Goal: Complete application form: Complete application form

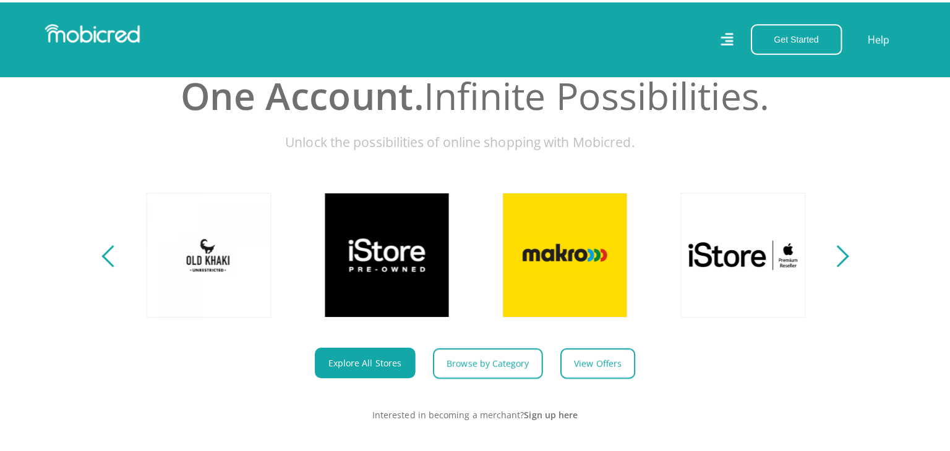
scroll to position [443, 0]
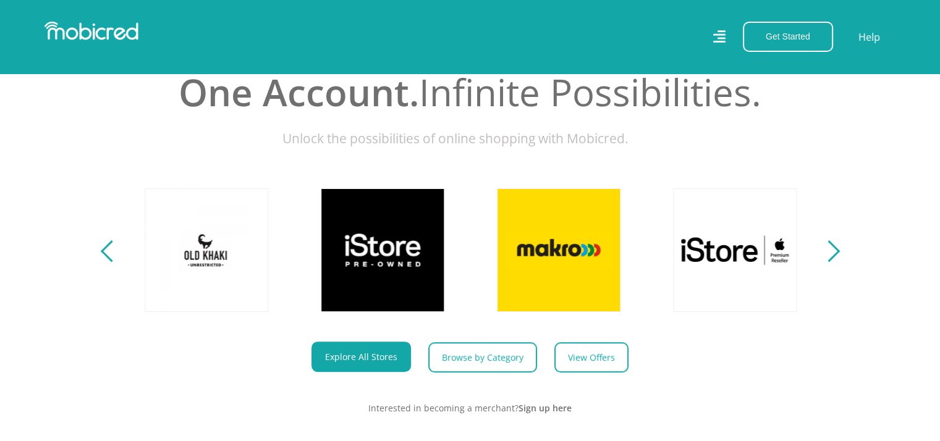
click at [717, 40] on icon at bounding box center [719, 37] width 12 height 18
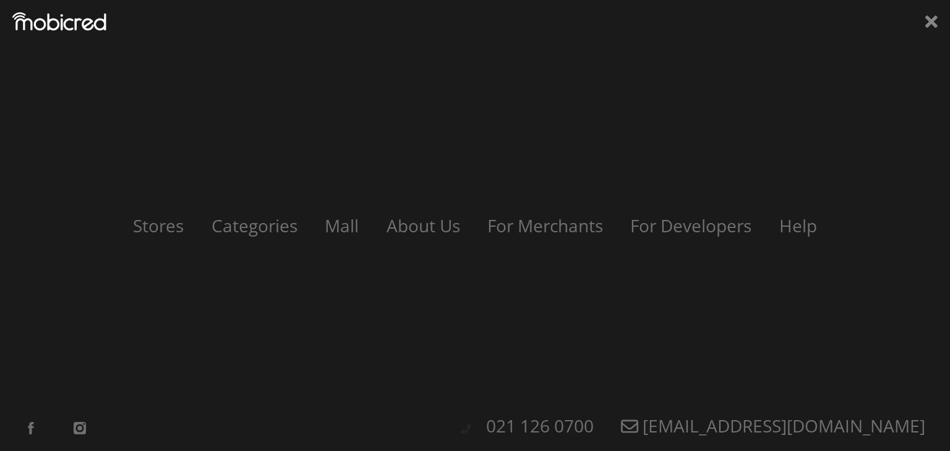
scroll to position [0, 1585]
click at [932, 28] on icon at bounding box center [931, 21] width 12 height 19
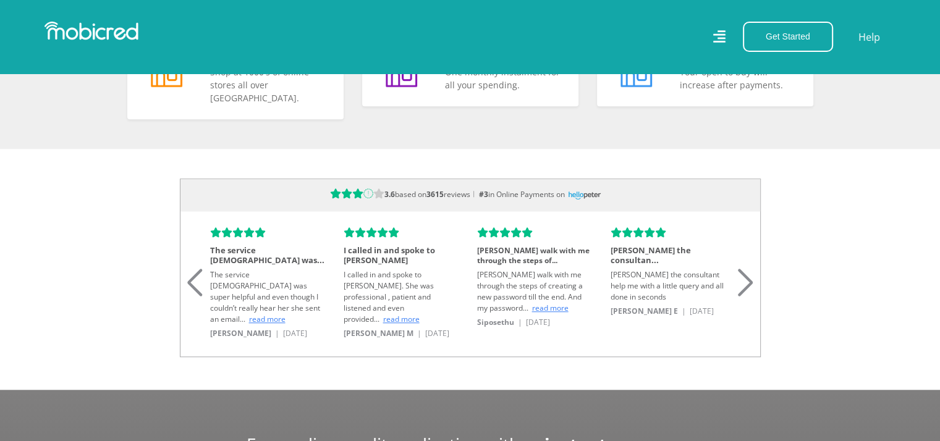
scroll to position [985, 0]
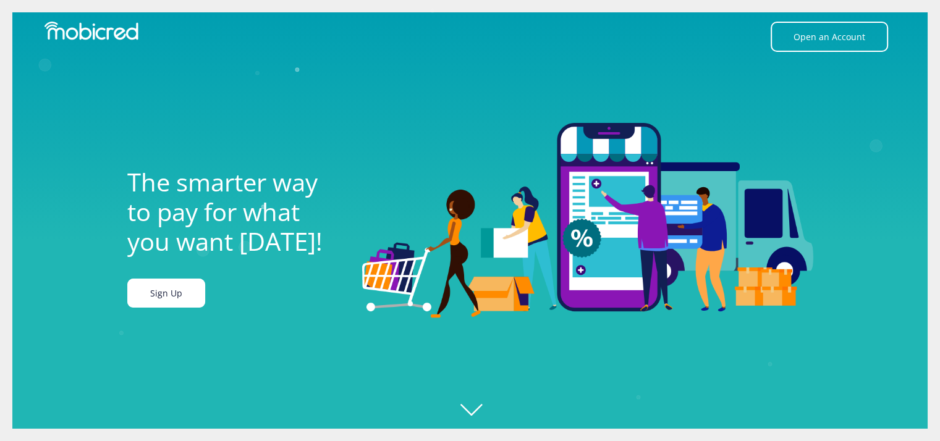
click at [160, 302] on link "Sign Up" at bounding box center [166, 293] width 78 height 29
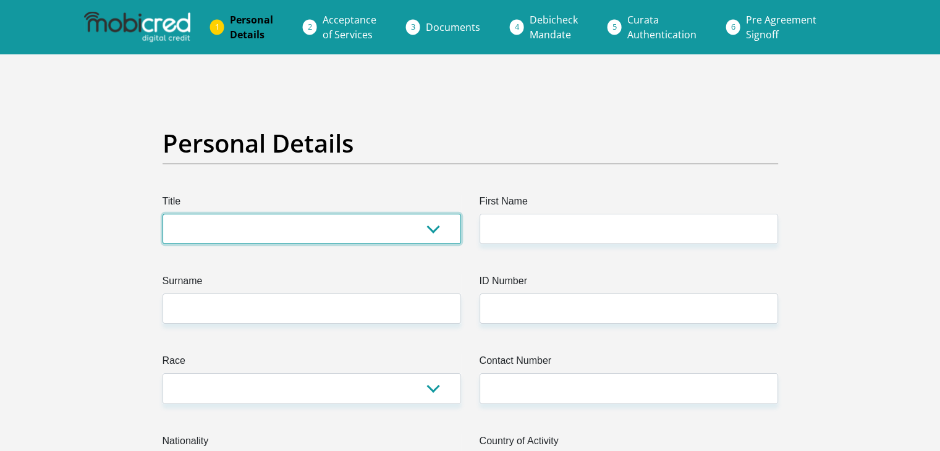
click at [339, 226] on select "Mr Ms Mrs Dr Other" at bounding box center [312, 229] width 299 height 30
select select "Mr"
click at [163, 214] on select "Mr Ms Mrs Dr Other" at bounding box center [312, 229] width 299 height 30
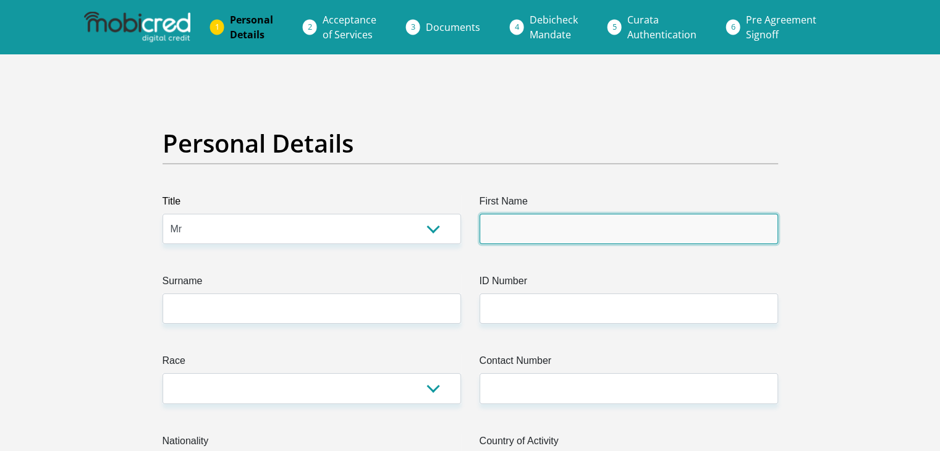
click at [506, 228] on input "First Name" at bounding box center [629, 229] width 299 height 30
type input "Tshepo"
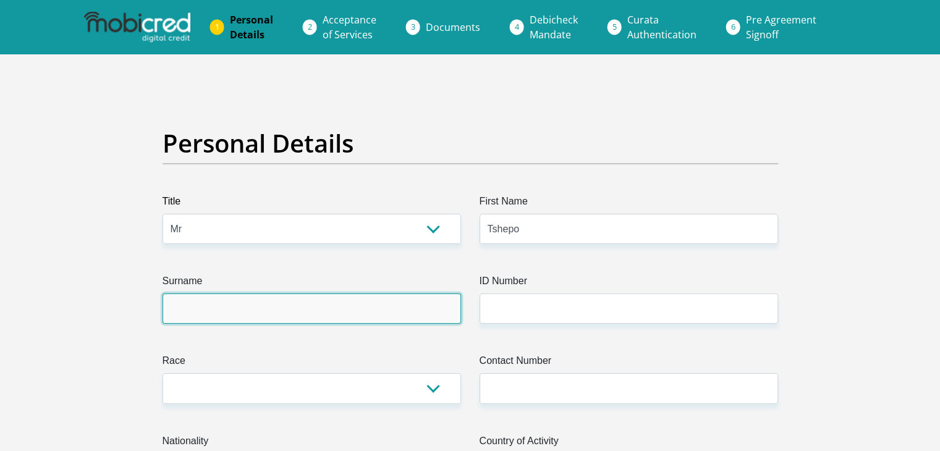
type input "Malatji"
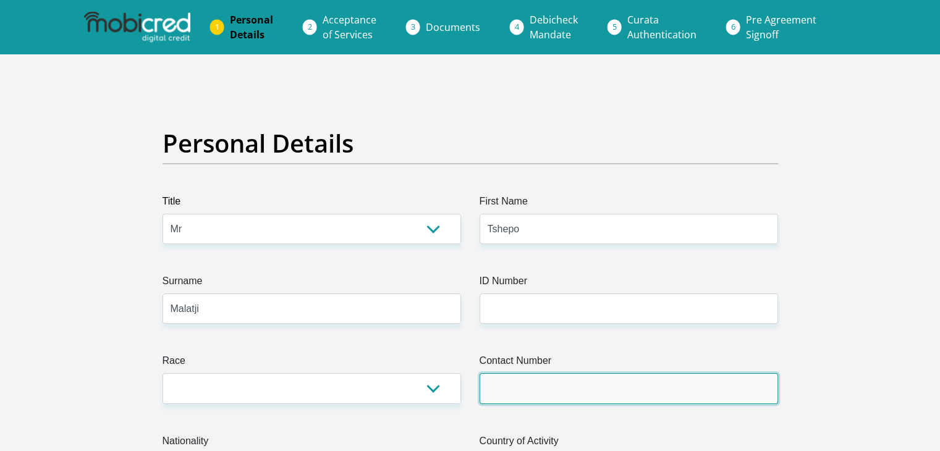
type input "0845534028"
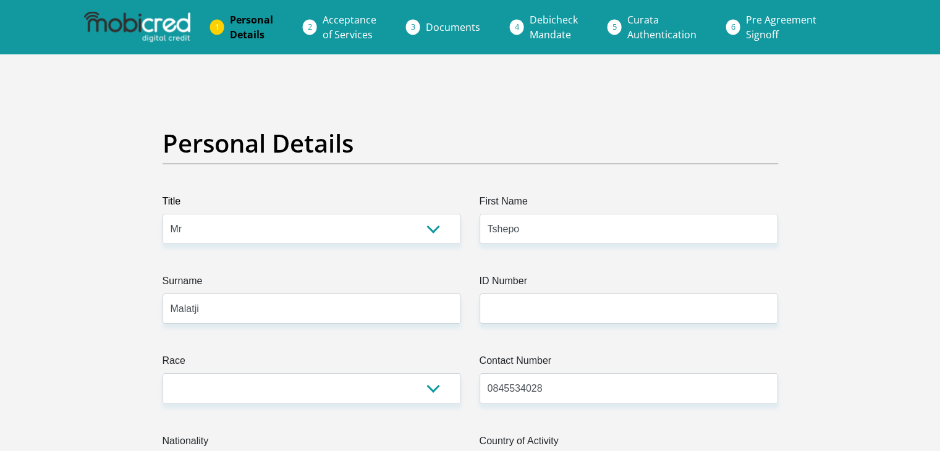
select select "ZAF"
type input "21 15th Avenue"
type input "Saulsville EXT 7"
type input "Pretoria"
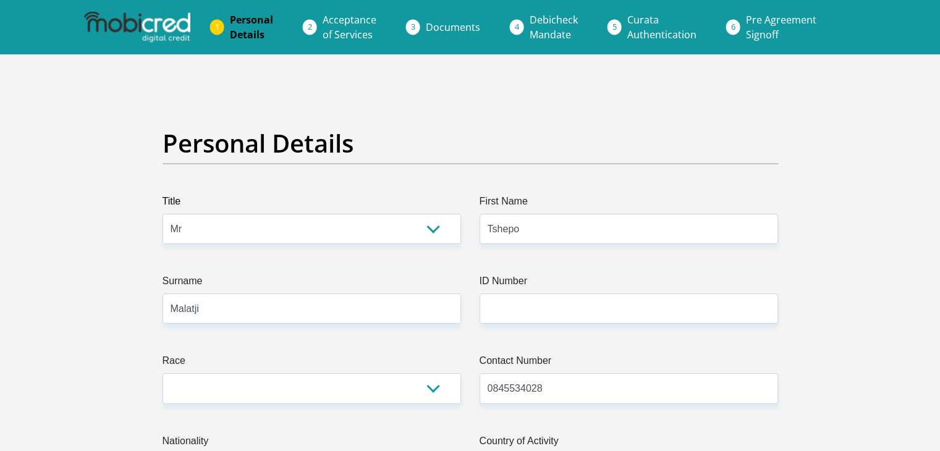
type input "Pretoria"
type input "0125"
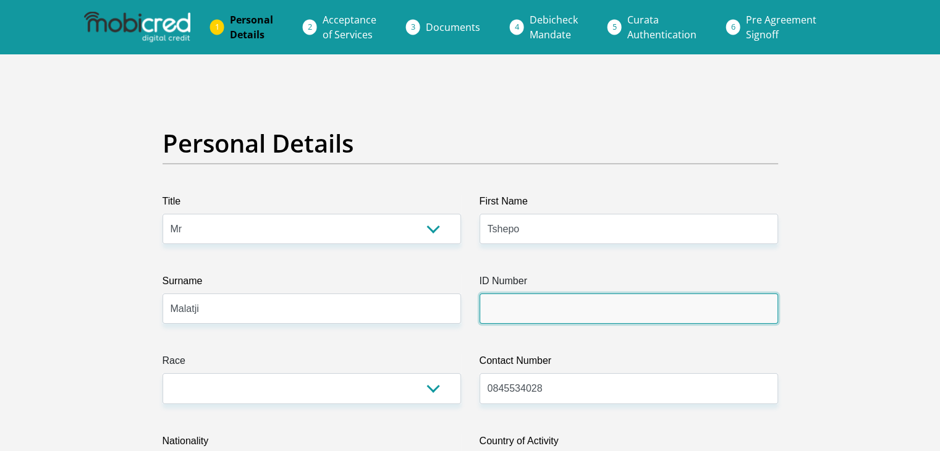
click at [525, 311] on input "ID Number" at bounding box center [629, 309] width 299 height 30
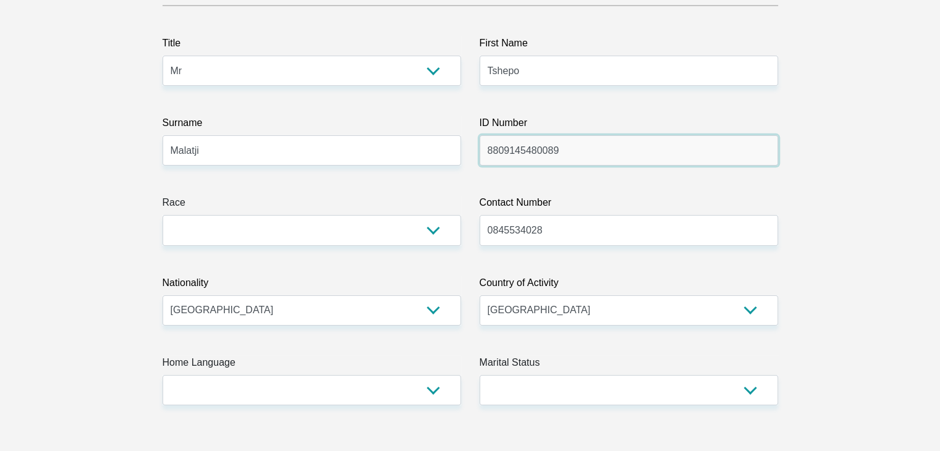
scroll to position [164, 0]
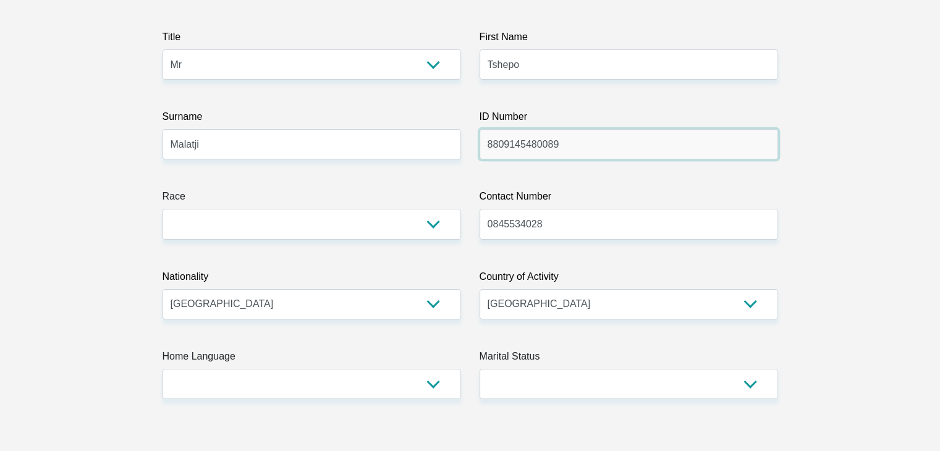
type input "8809145480089"
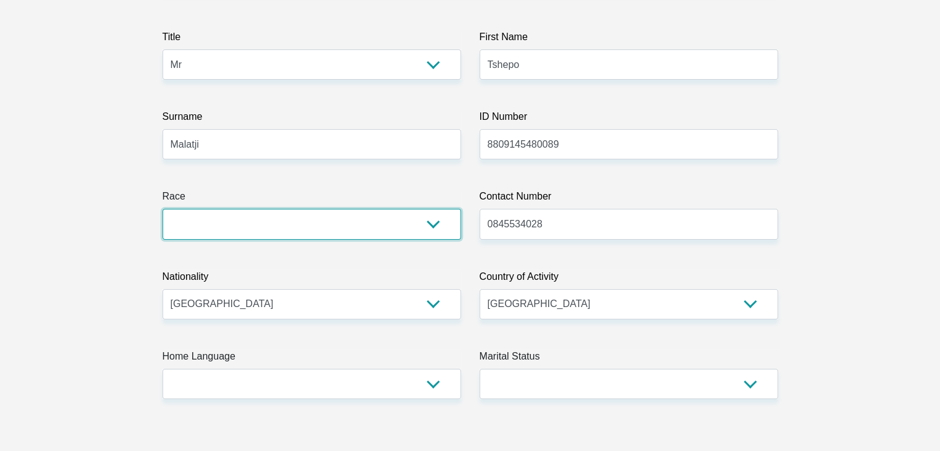
click at [433, 227] on select "Black Coloured Indian White Other" at bounding box center [312, 224] width 299 height 30
select select "1"
click at [163, 209] on select "Black Coloured Indian White Other" at bounding box center [312, 224] width 299 height 30
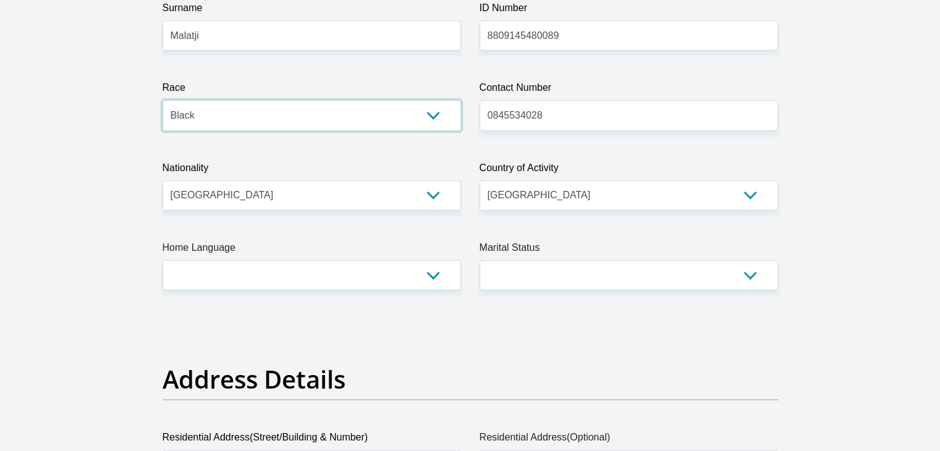
scroll to position [304, 0]
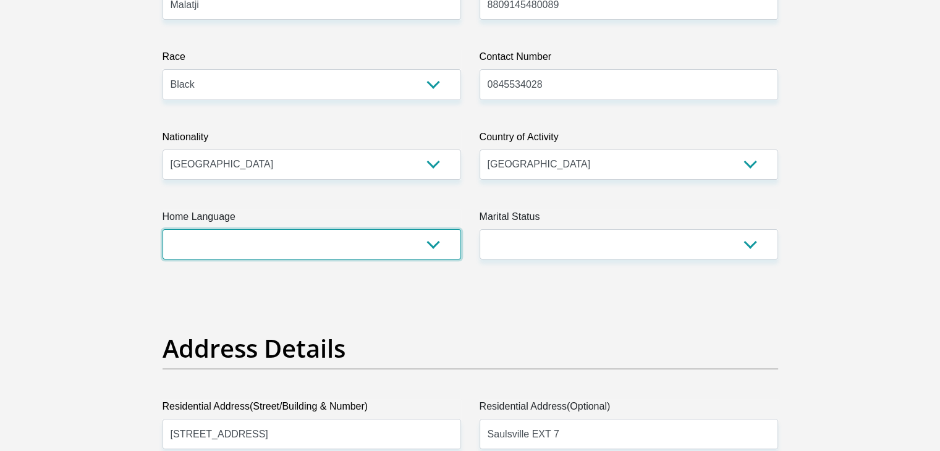
click at [430, 239] on select "Afrikaans English Sepedi South Ndebele Southern Sotho Swati Tsonga Tswana Venda…" at bounding box center [312, 244] width 299 height 30
select select "nso"
click at [163, 229] on select "Afrikaans English Sepedi South Ndebele Southern Sotho Swati Tsonga Tswana Venda…" at bounding box center [312, 244] width 299 height 30
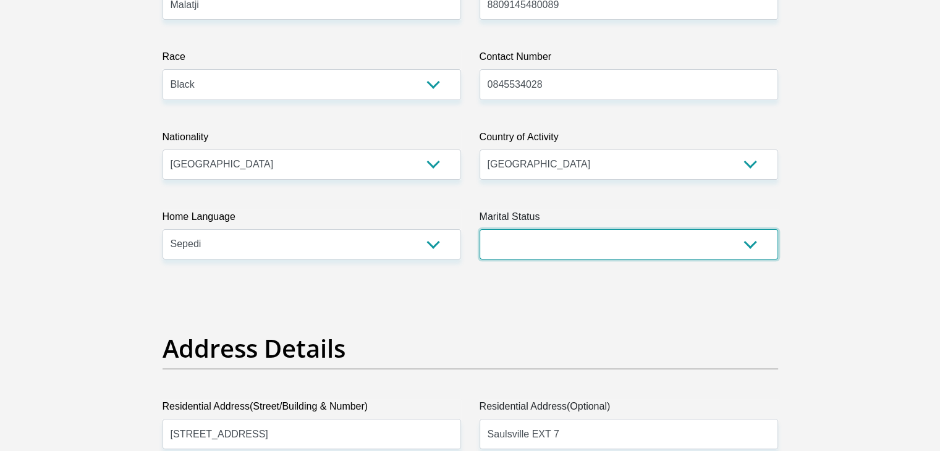
click at [664, 253] on select "Married ANC Single Divorced Widowed Married COP or Customary Law" at bounding box center [629, 244] width 299 height 30
select select "2"
click at [480, 229] on select "Married ANC Single Divorced Widowed Married COP or Customary Law" at bounding box center [629, 244] width 299 height 30
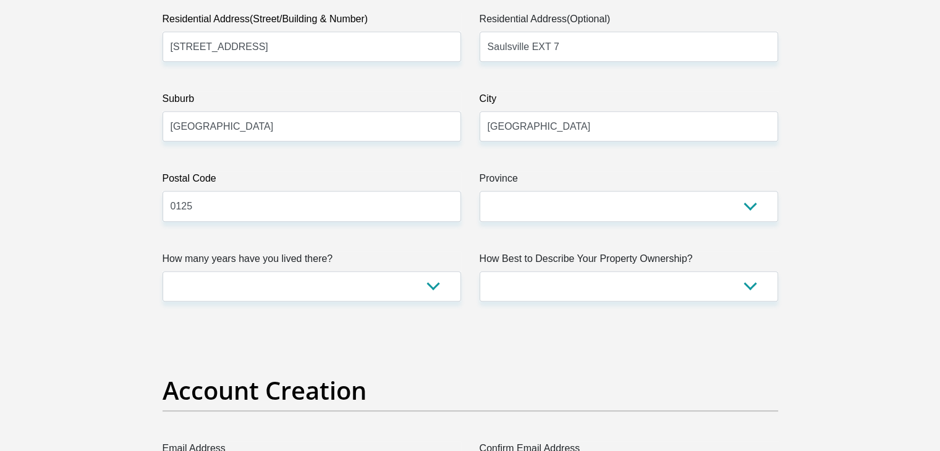
scroll to position [692, 0]
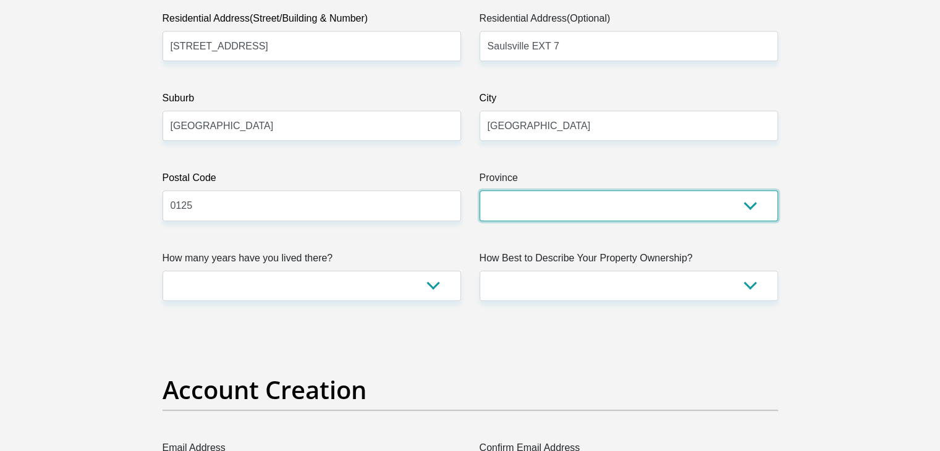
click at [675, 205] on select "Eastern Cape Free State Gauteng KwaZulu-Natal Limpopo Mpumalanga Northern Cape …" at bounding box center [629, 205] width 299 height 30
select select "Gauteng"
click at [480, 190] on select "Eastern Cape Free State Gauteng KwaZulu-Natal Limpopo Mpumalanga Northern Cape …" at bounding box center [629, 205] width 299 height 30
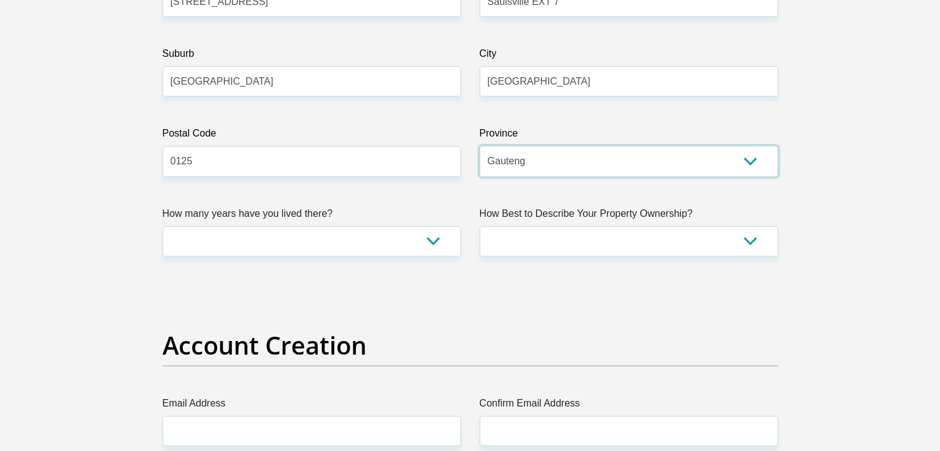
scroll to position [739, 0]
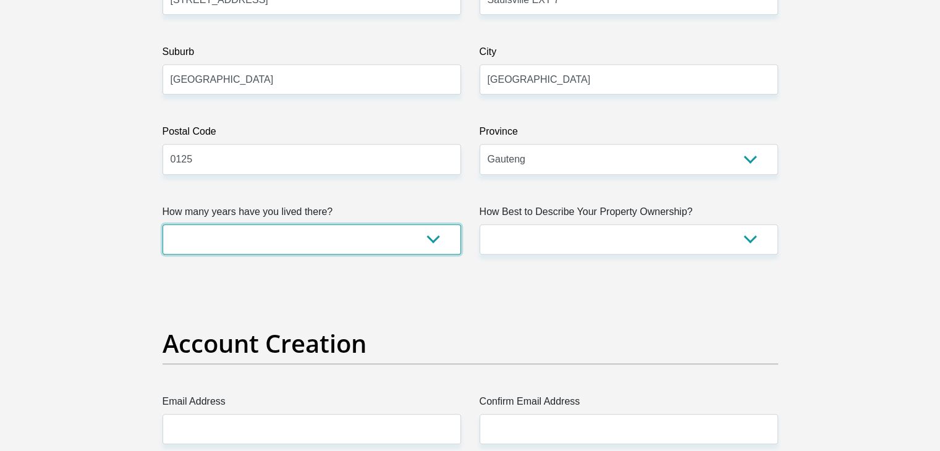
click at [423, 245] on select "less than 1 year 1-3 years 3-5 years 5+ years" at bounding box center [312, 239] width 299 height 30
select select "5"
click at [163, 224] on select "less than 1 year 1-3 years 3-5 years 5+ years" at bounding box center [312, 239] width 299 height 30
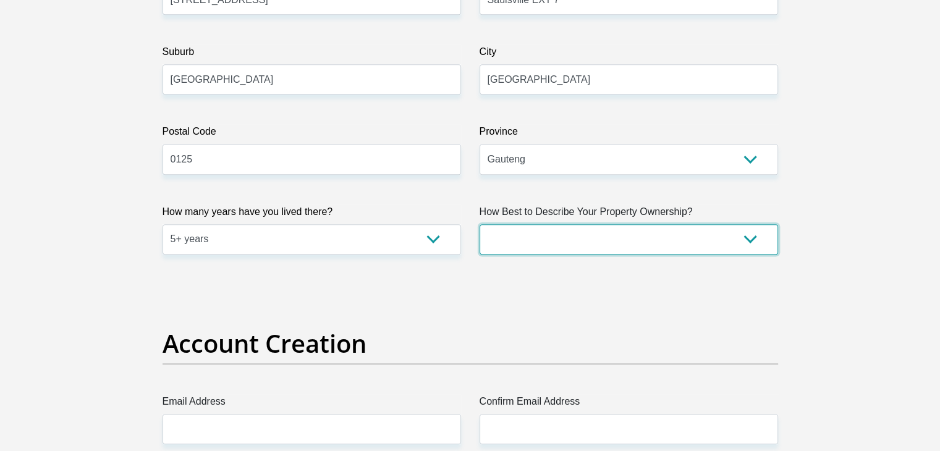
click at [757, 247] on select "Owned Rented Family Owned Company Dwelling" at bounding box center [629, 239] width 299 height 30
select select "parents"
click at [480, 224] on select "Owned Rented Family Owned Company Dwelling" at bounding box center [629, 239] width 299 height 30
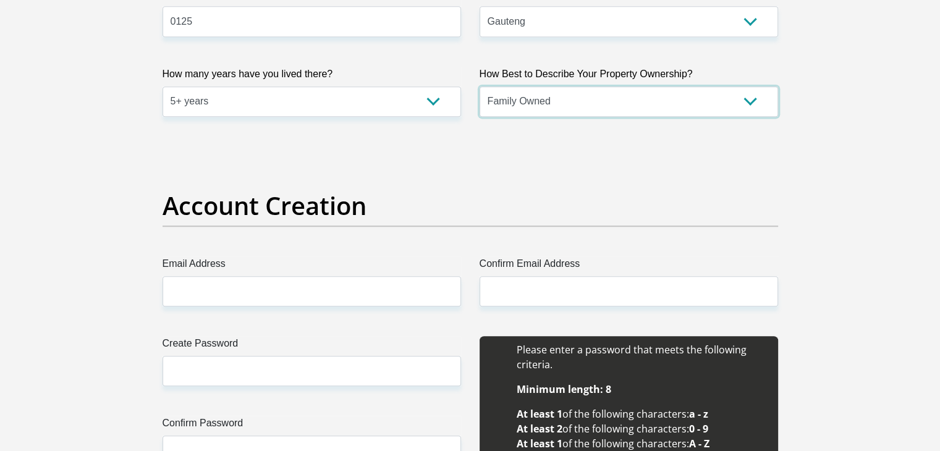
scroll to position [884, 0]
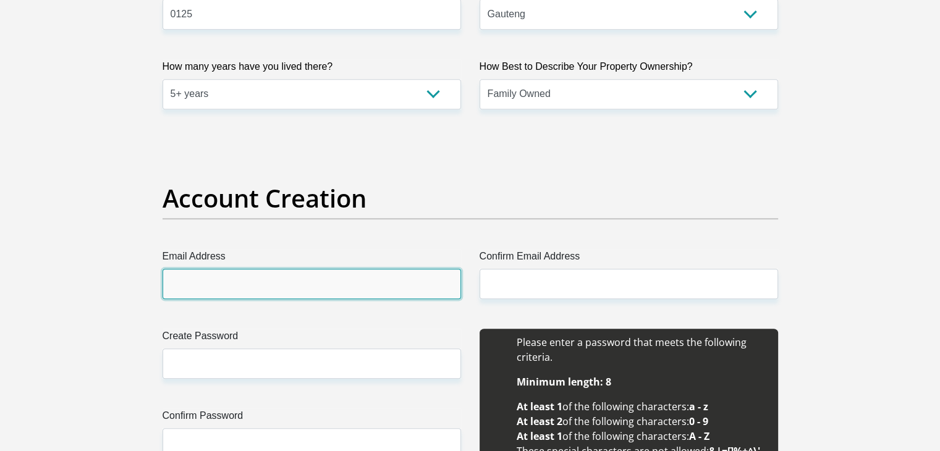
click at [294, 283] on input "Email Address" at bounding box center [312, 284] width 299 height 30
type input "matshepana@gmail.com"
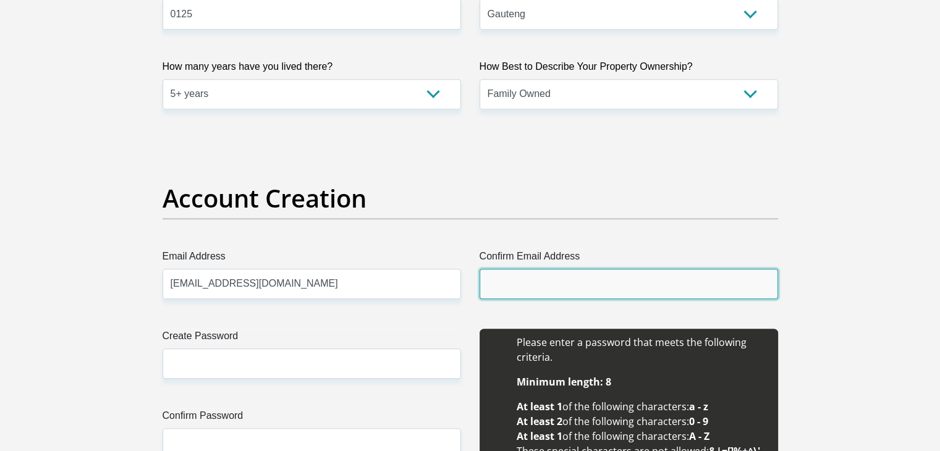
type input "matshepana@gmail.com"
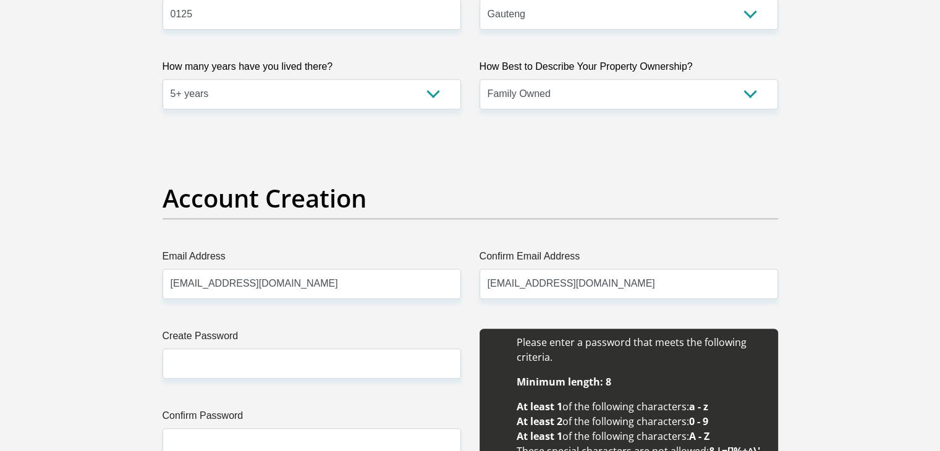
type input "Tshepo"
type input "Malatji"
type input "0845534028"
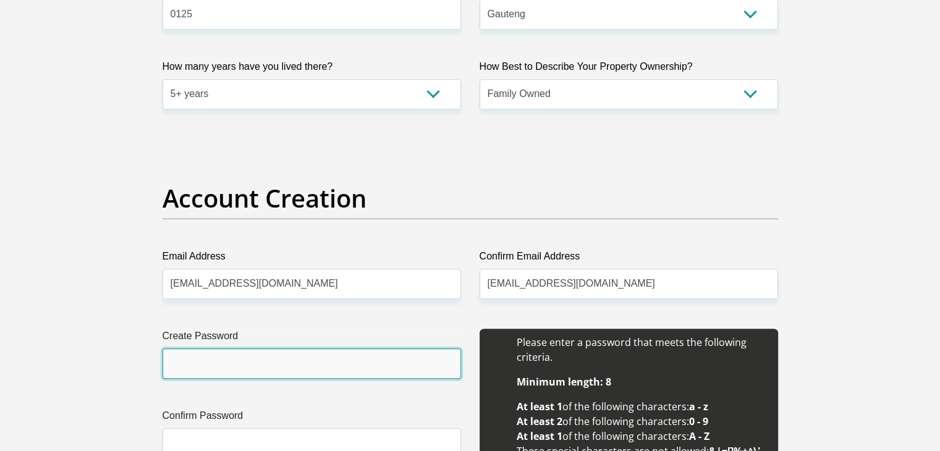
click at [246, 362] on input "Create Password" at bounding box center [312, 364] width 299 height 30
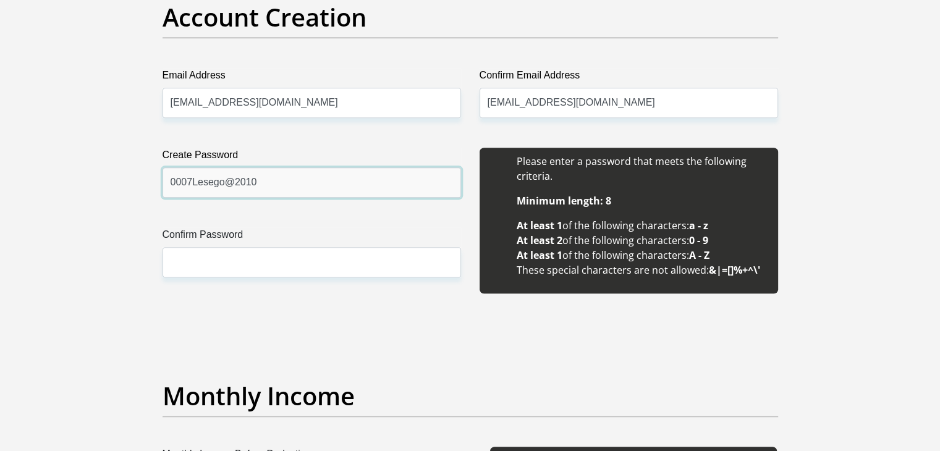
scroll to position [1073, 0]
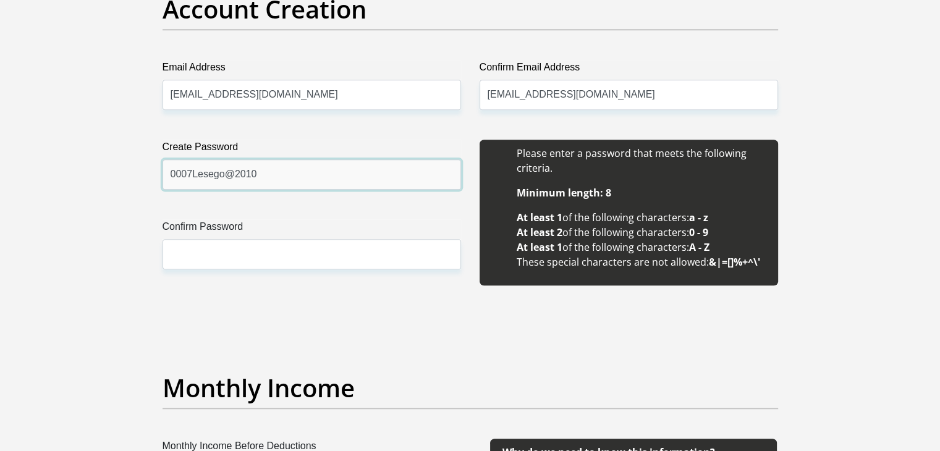
type input "0007Lesego@2010"
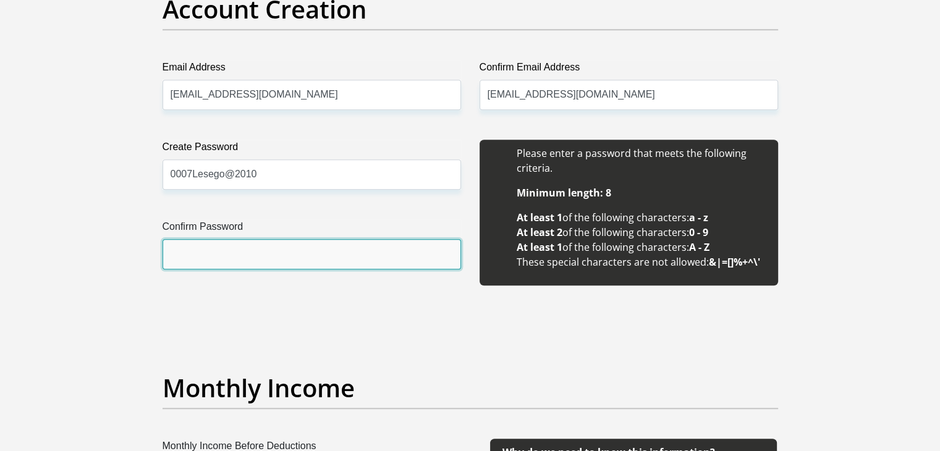
click at [193, 249] on input "Confirm Password" at bounding box center [312, 254] width 299 height 30
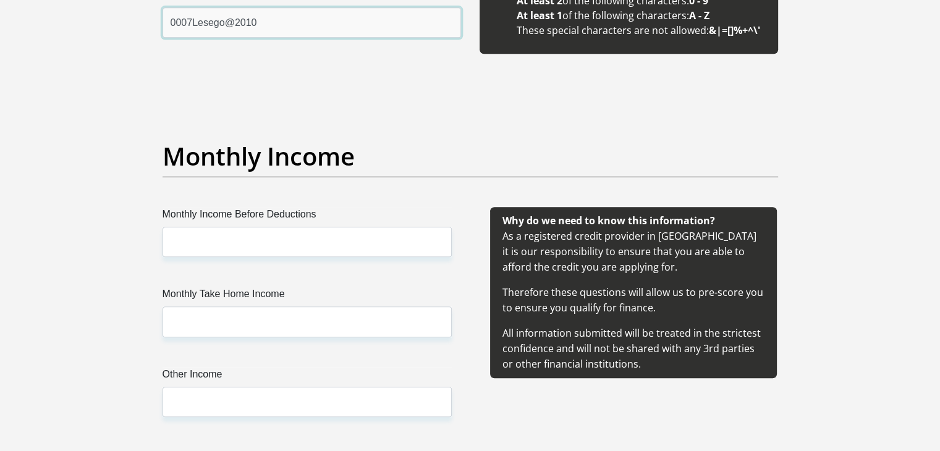
scroll to position [1332, 0]
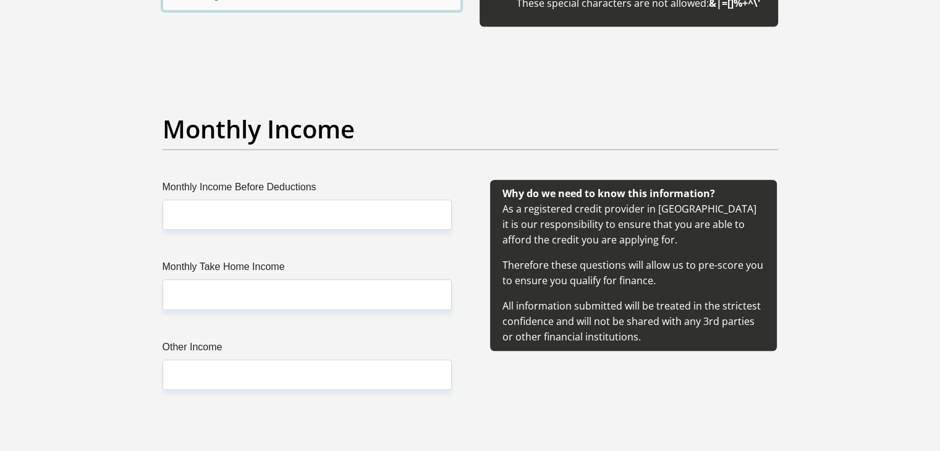
type input "0007Lesego@2010"
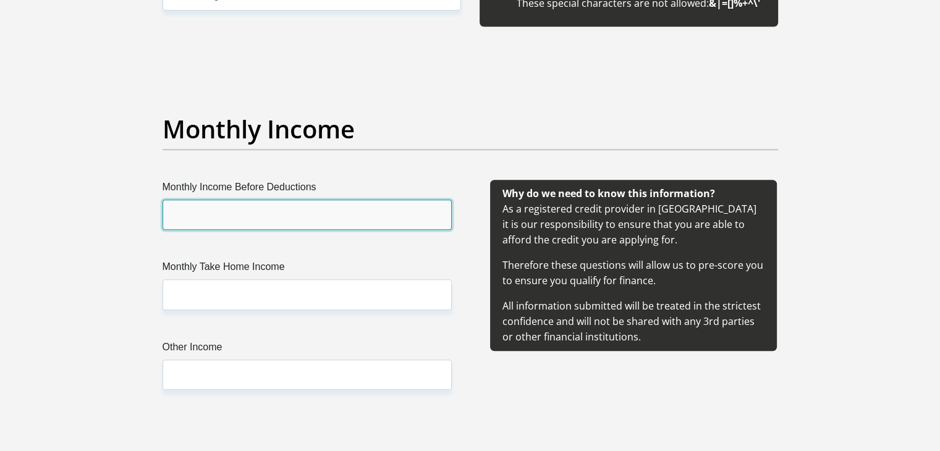
click at [183, 216] on input "Monthly Income Before Deductions" at bounding box center [307, 215] width 289 height 30
type input "2"
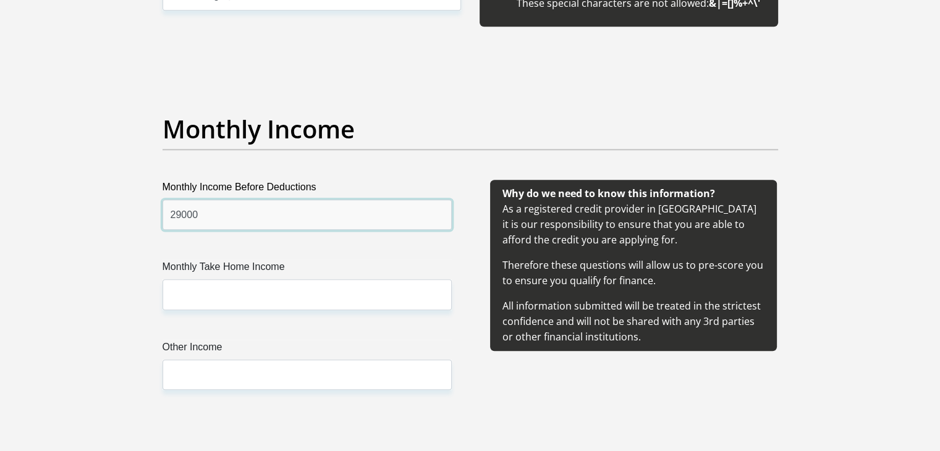
type input "29000"
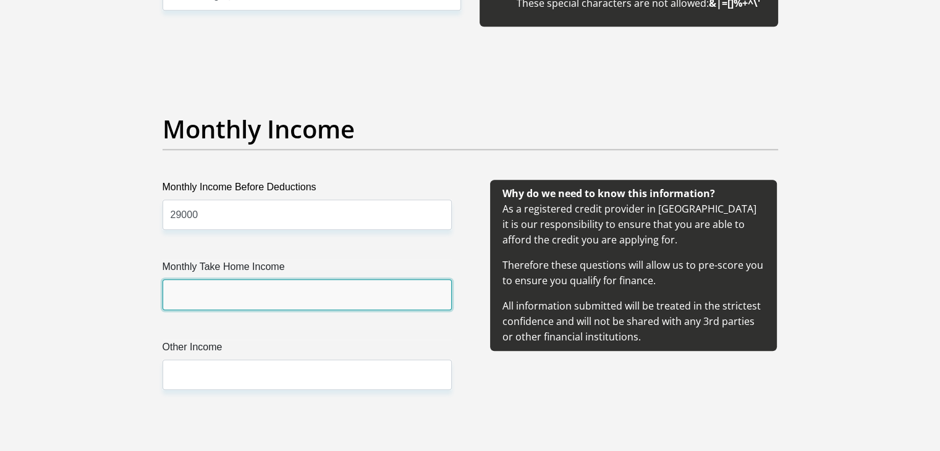
click at [226, 286] on input "Monthly Take Home Income" at bounding box center [307, 294] width 289 height 30
type input "0"
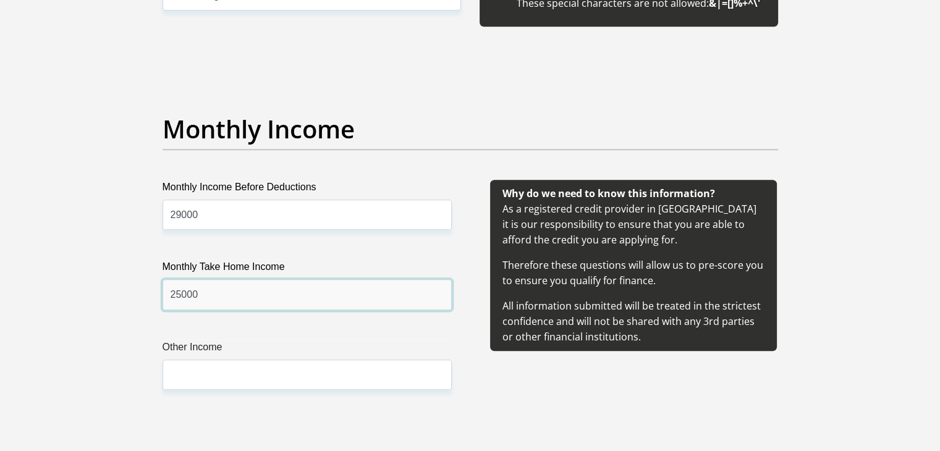
type input "25000"
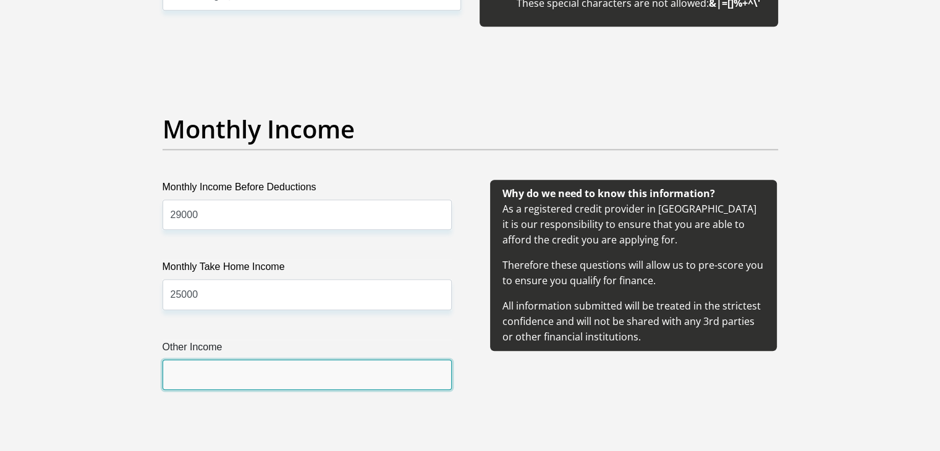
click at [208, 380] on input "Other Income" at bounding box center [307, 375] width 289 height 30
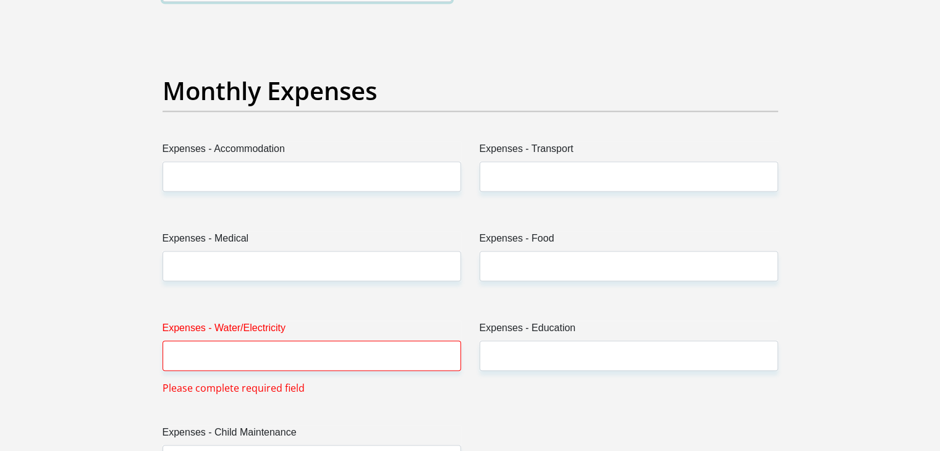
scroll to position [1727, 0]
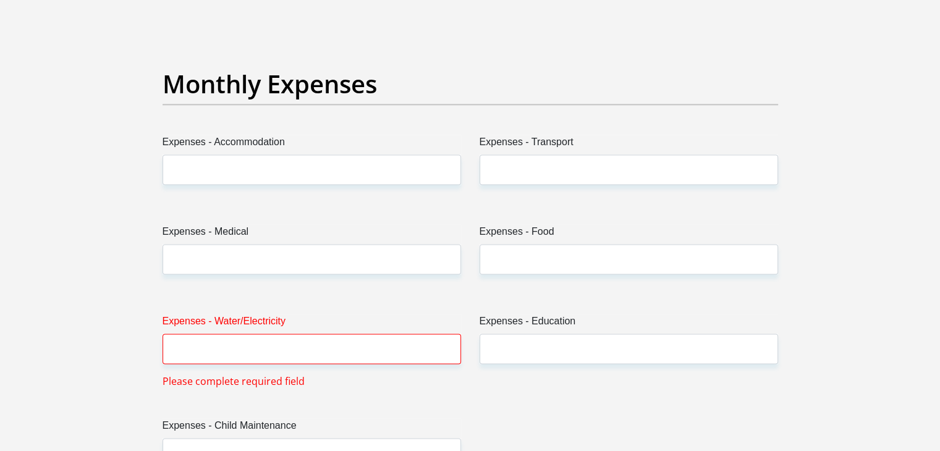
type input "6000"
click at [205, 342] on input "Expenses - Water/Electricity" at bounding box center [312, 349] width 299 height 30
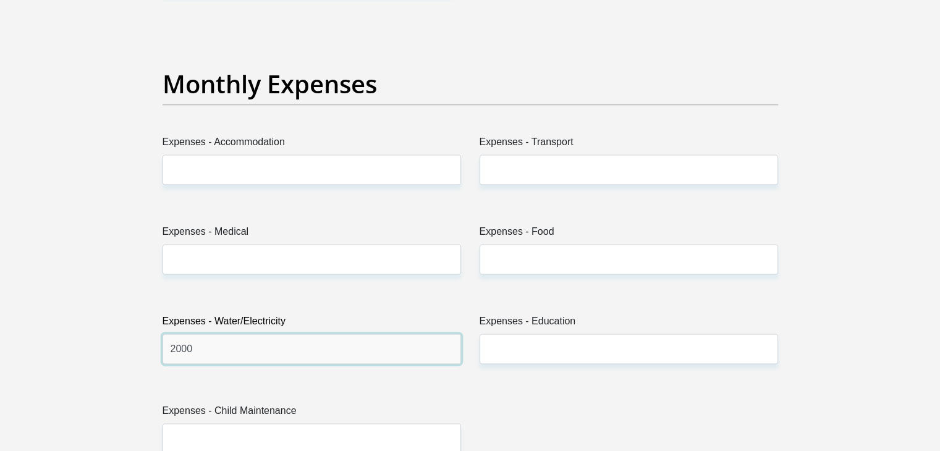
type input "2000"
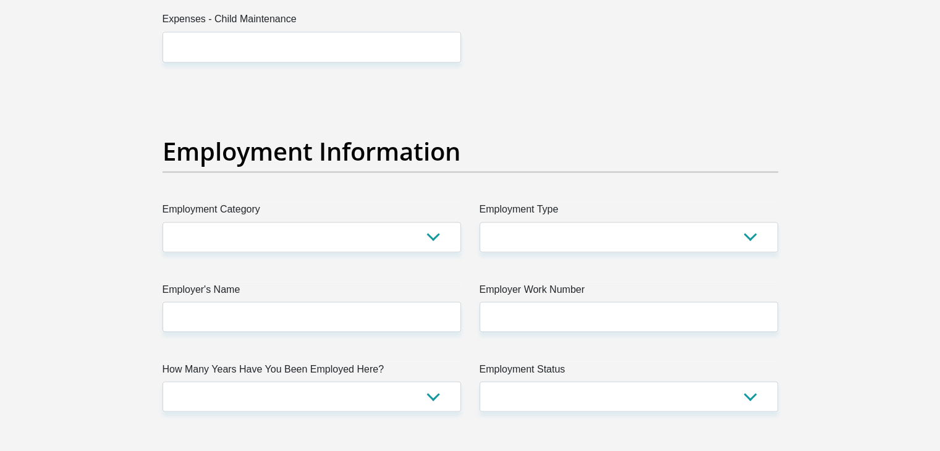
scroll to position [2123, 0]
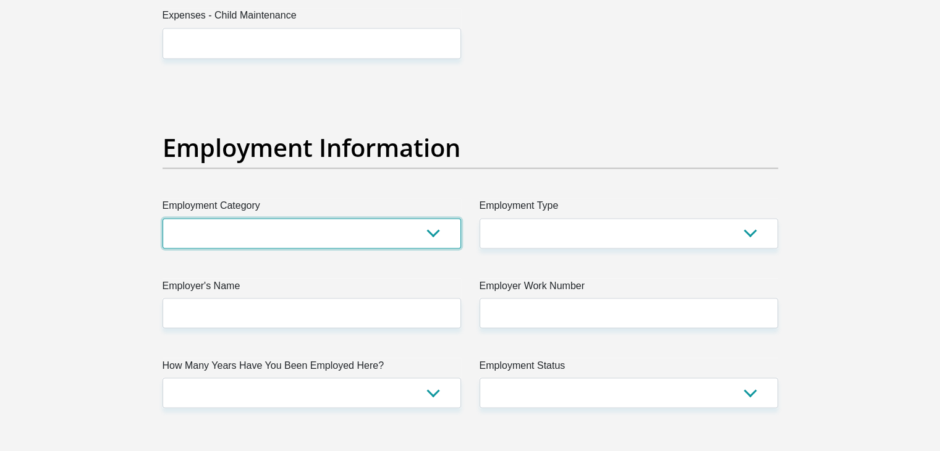
click at [371, 238] on select "AGRICULTURE ALCOHOL & TOBACCO CONSTRUCTION MATERIALS METALLURGY EQUIPMENT FOR R…" at bounding box center [312, 233] width 299 height 30
select select "6"
click at [163, 218] on select "AGRICULTURE ALCOHOL & TOBACCO CONSTRUCTION MATERIALS METALLURGY EQUIPMENT FOR R…" at bounding box center [312, 233] width 299 height 30
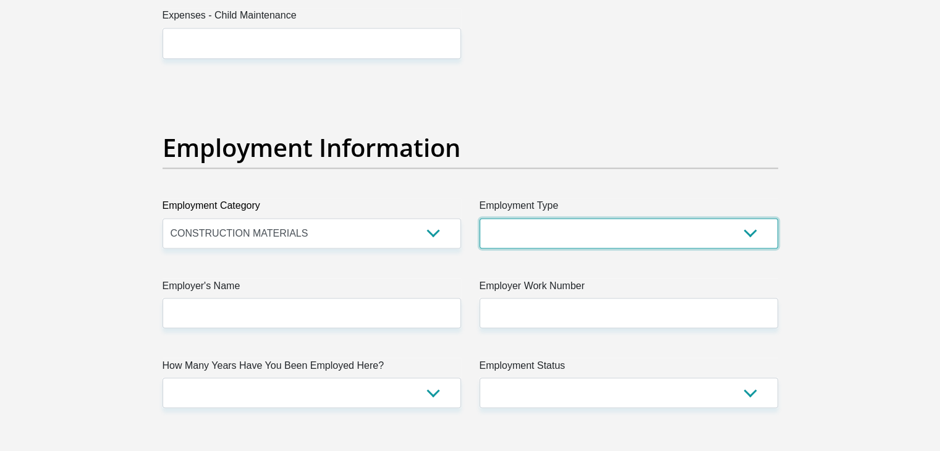
click at [599, 236] on select "College/Lecturer Craft Seller Creative Driver Executive Farmer Forces - Non Com…" at bounding box center [629, 233] width 299 height 30
select select "Manager"
click at [480, 218] on select "College/Lecturer Craft Seller Creative Driver Executive Farmer Forces - Non Com…" at bounding box center [629, 233] width 299 height 30
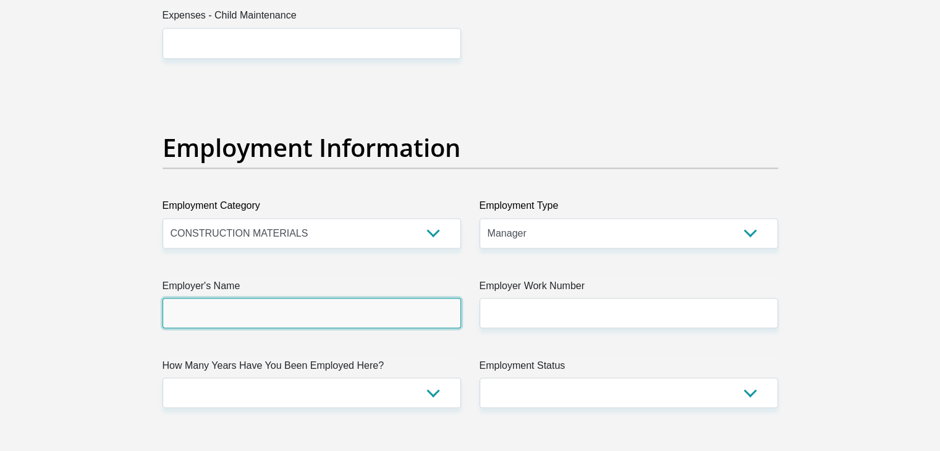
click at [239, 310] on input "Employer's Name" at bounding box center [312, 313] width 299 height 30
type input "T"
type input "t"
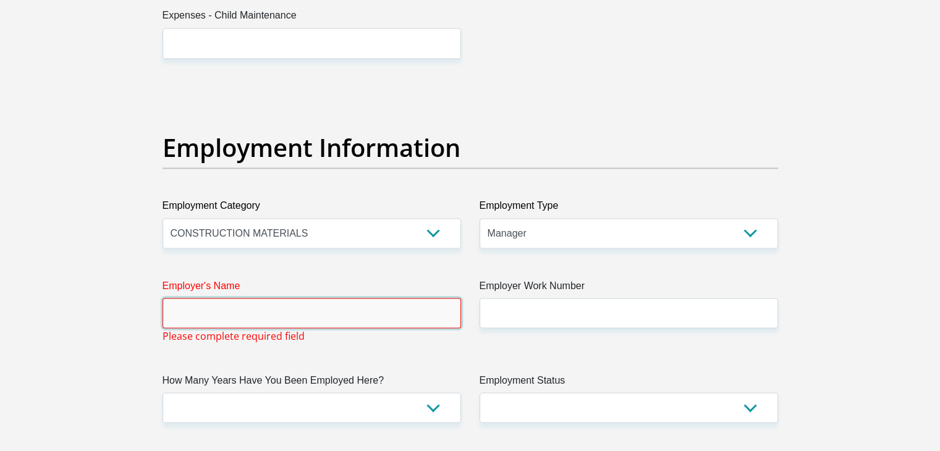
type input "Y"
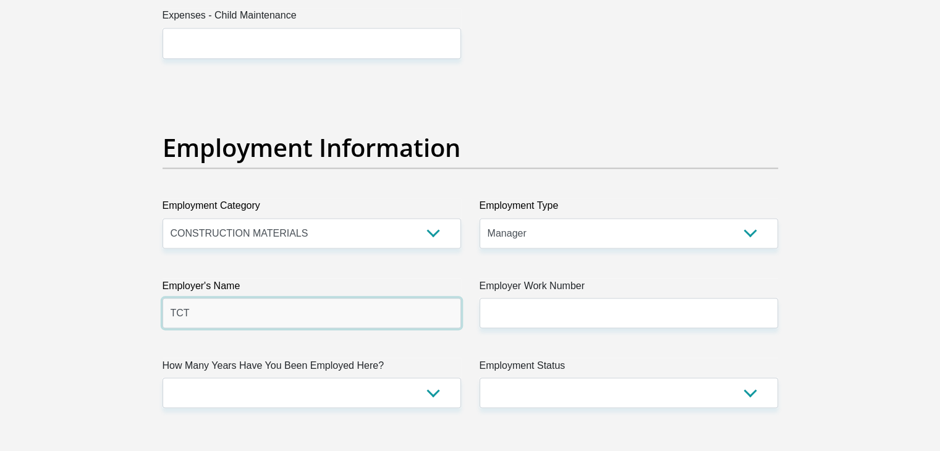
type input "TCT"
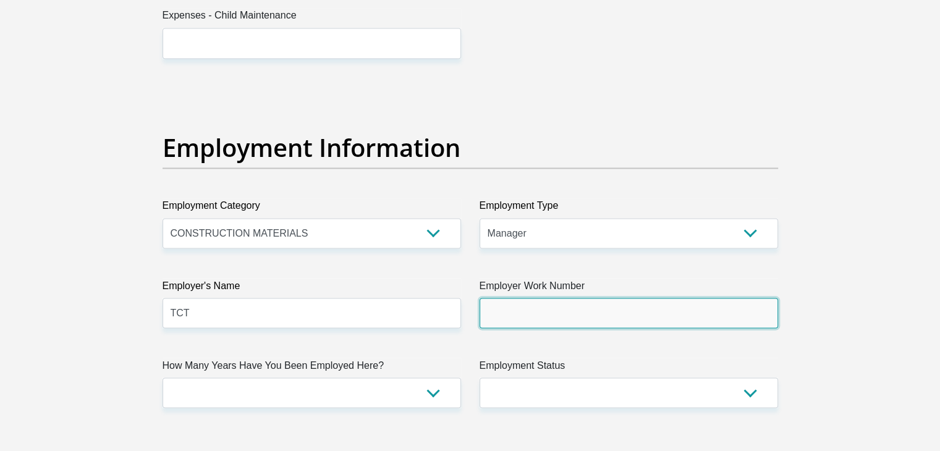
click at [528, 315] on input "Employer Work Number" at bounding box center [629, 313] width 299 height 30
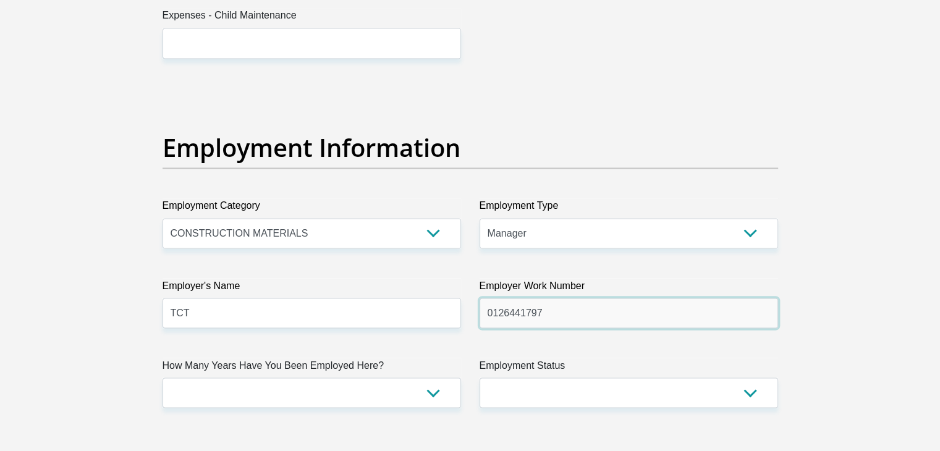
type input "0126441797"
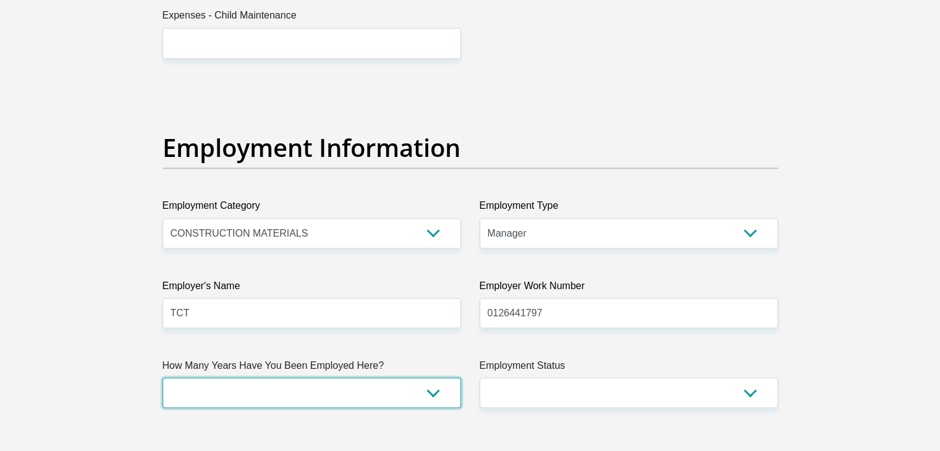
click at [433, 398] on select "less than 1 year 1-3 years 3-5 years 5+ years" at bounding box center [312, 393] width 299 height 30
select select "60"
click at [163, 378] on select "less than 1 year 1-3 years 3-5 years 5+ years" at bounding box center [312, 393] width 299 height 30
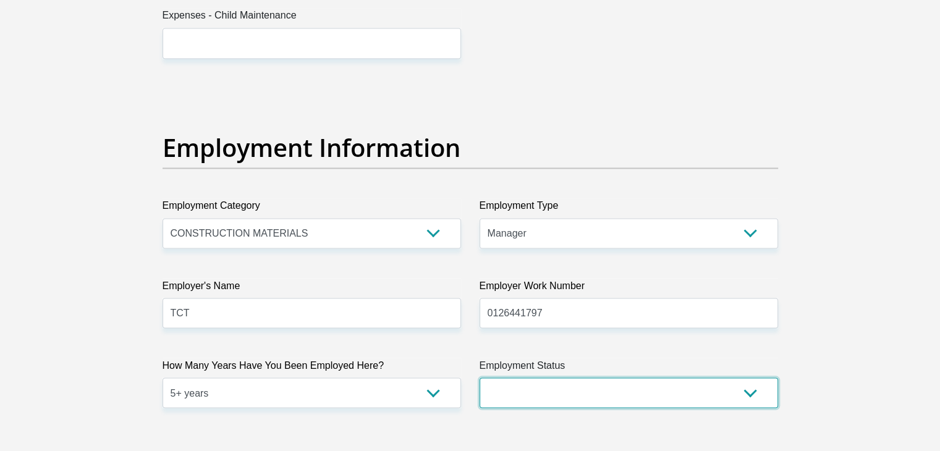
click at [748, 394] on select "Permanent/Full-time Part-time/Casual Contract Worker Self-Employed Housewife Re…" at bounding box center [629, 393] width 299 height 30
select select "1"
click at [480, 378] on select "Permanent/Full-time Part-time/Casual Contract Worker Self-Employed Housewife Re…" at bounding box center [629, 393] width 299 height 30
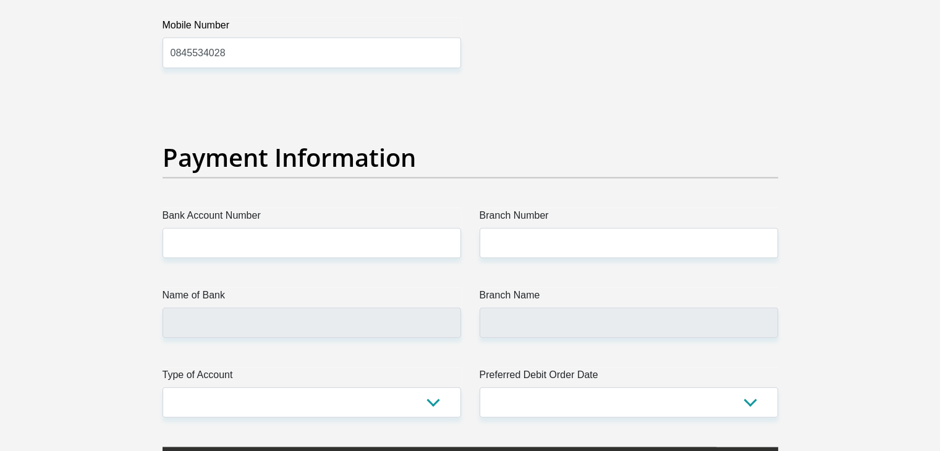
scroll to position [2737, 0]
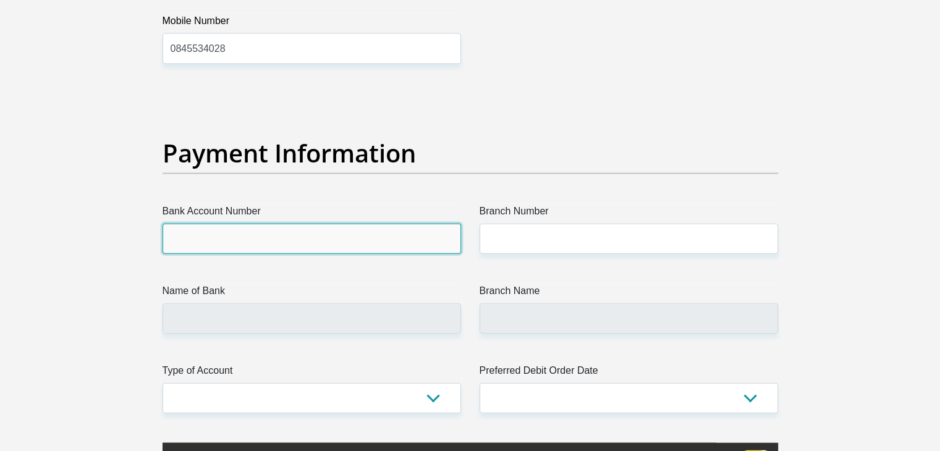
click at [272, 234] on input "Bank Account Number" at bounding box center [312, 239] width 299 height 30
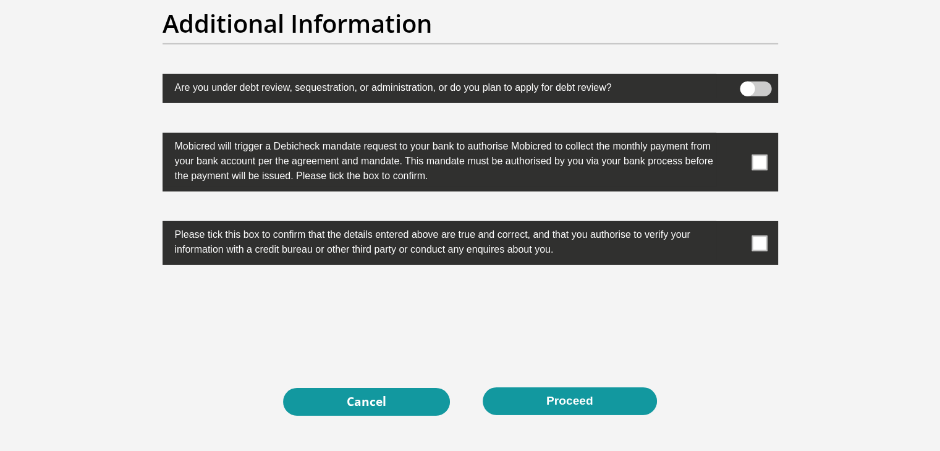
scroll to position [3982, 0]
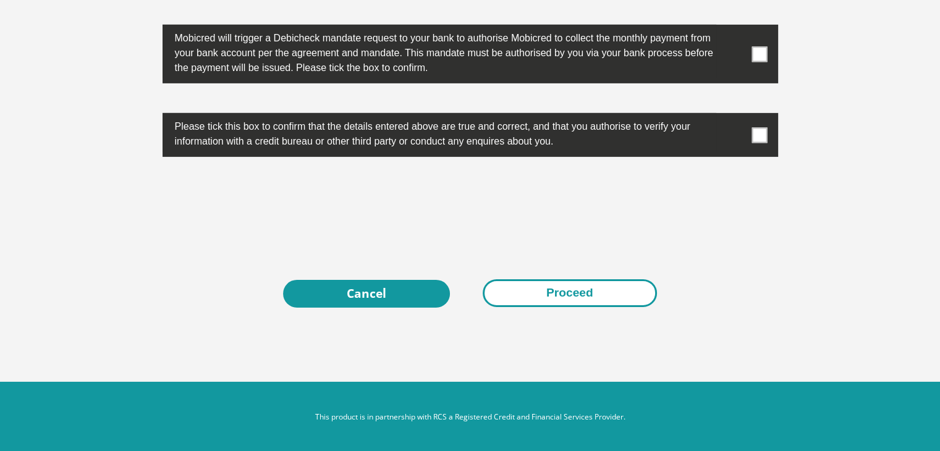
click at [556, 283] on button "Proceed" at bounding box center [570, 293] width 174 height 28
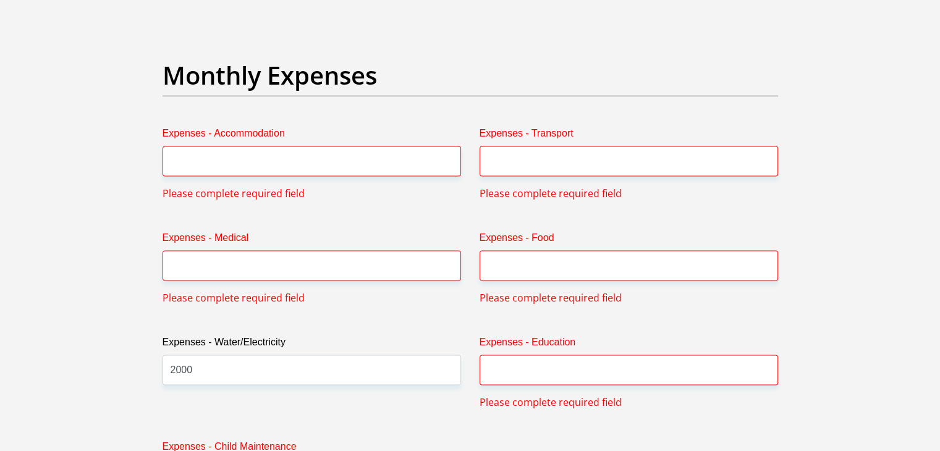
scroll to position [1735, 0]
click at [242, 159] on input "Expenses - Accommodation" at bounding box center [312, 162] width 299 height 30
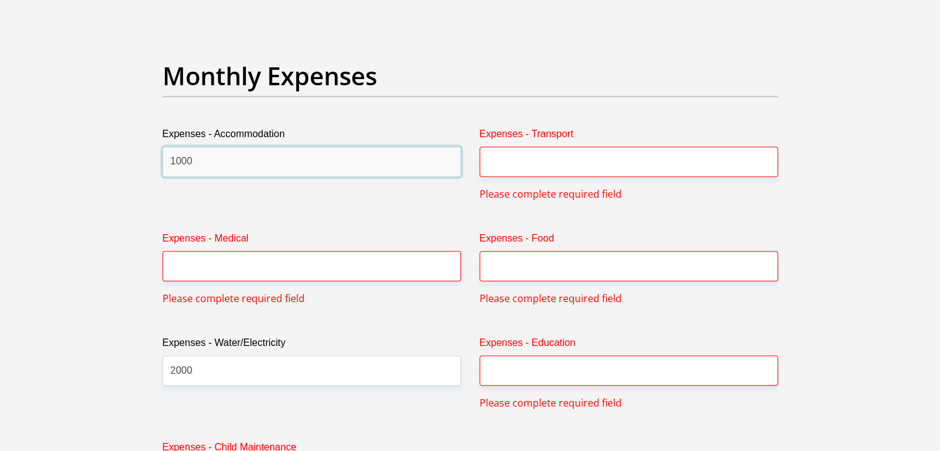
type input "1000"
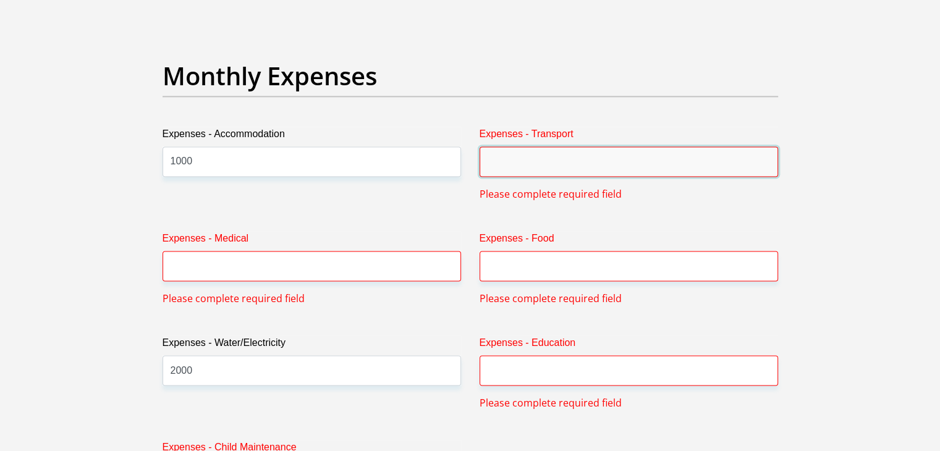
click at [513, 163] on input "Expenses - Transport" at bounding box center [629, 162] width 299 height 30
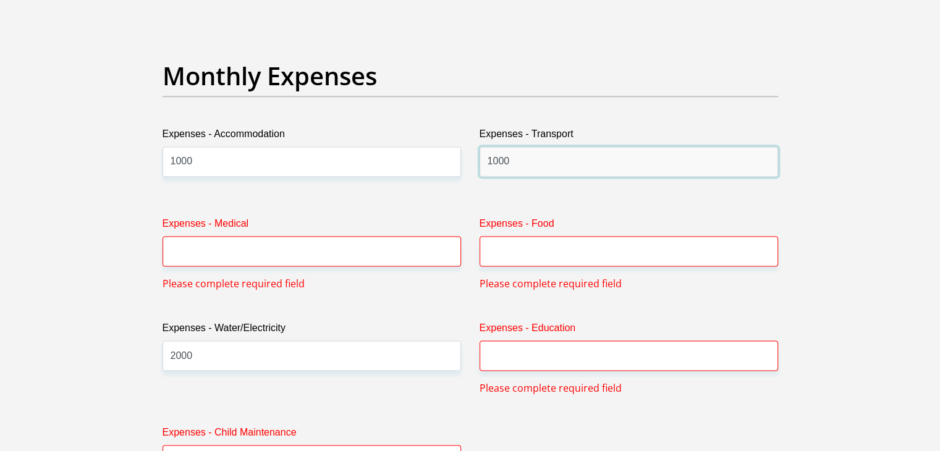
type input "1000"
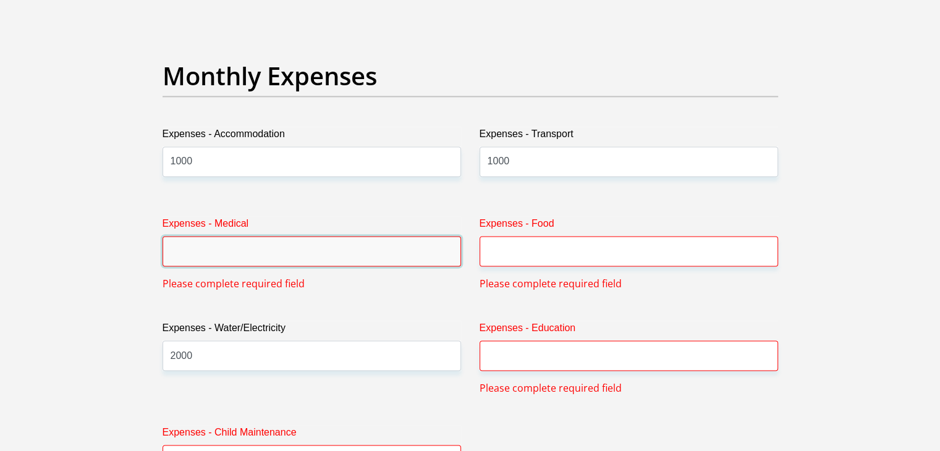
click at [190, 252] on input "Expenses - Medical" at bounding box center [312, 251] width 299 height 30
type input "1000"
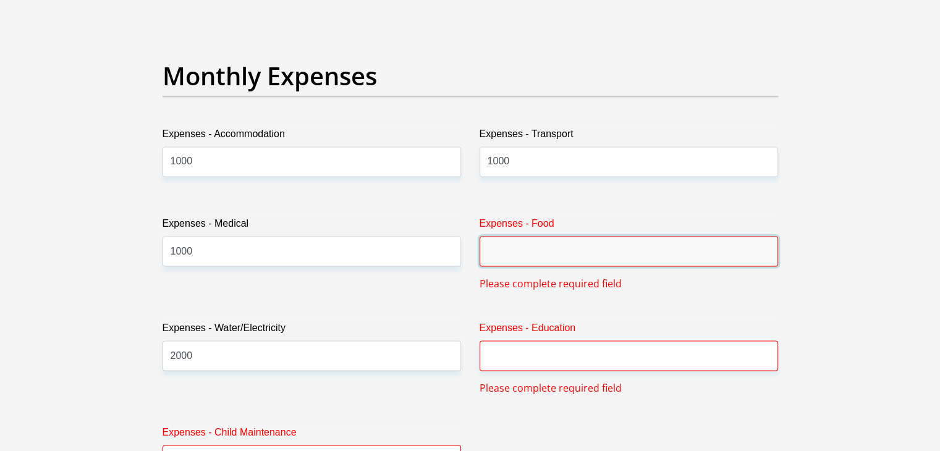
click at [547, 255] on input "Expenses - Food" at bounding box center [629, 251] width 299 height 30
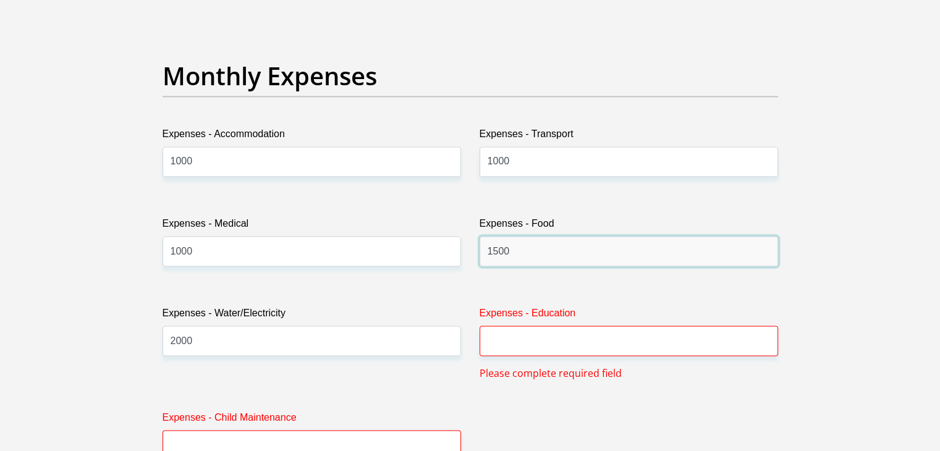
type input "1500"
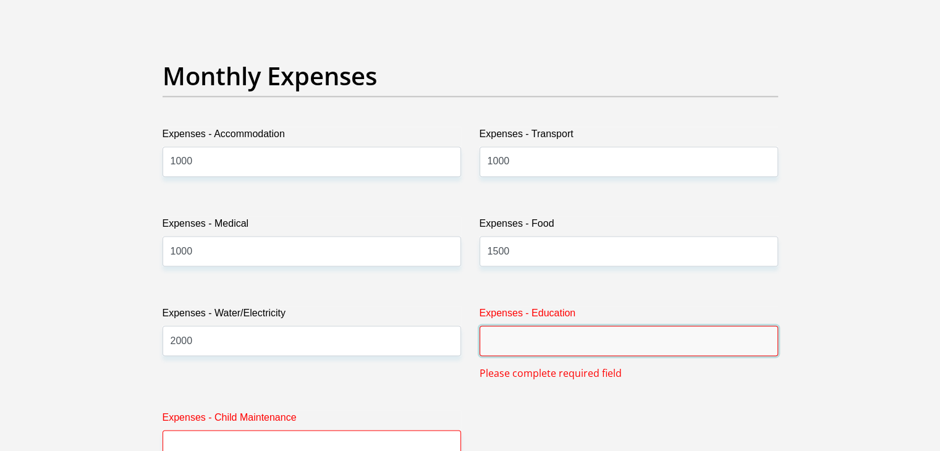
click at [525, 344] on input "Expenses - Education" at bounding box center [629, 341] width 299 height 30
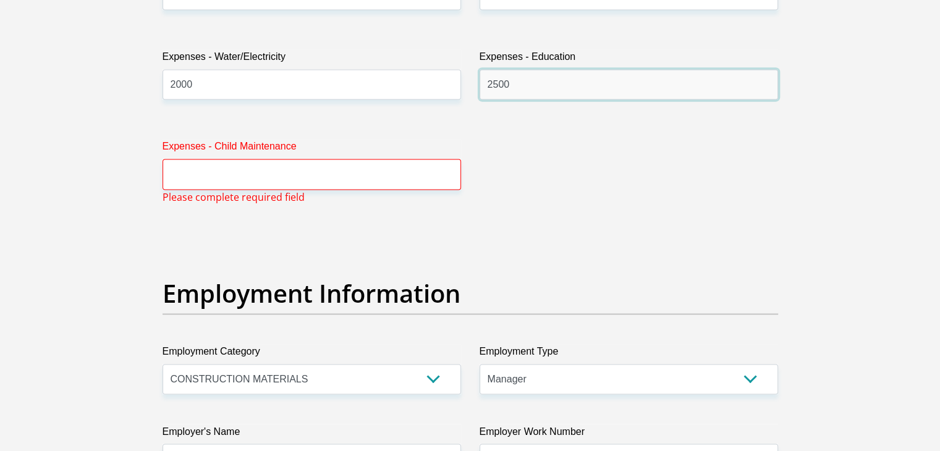
scroll to position [1993, 0]
type input "2500"
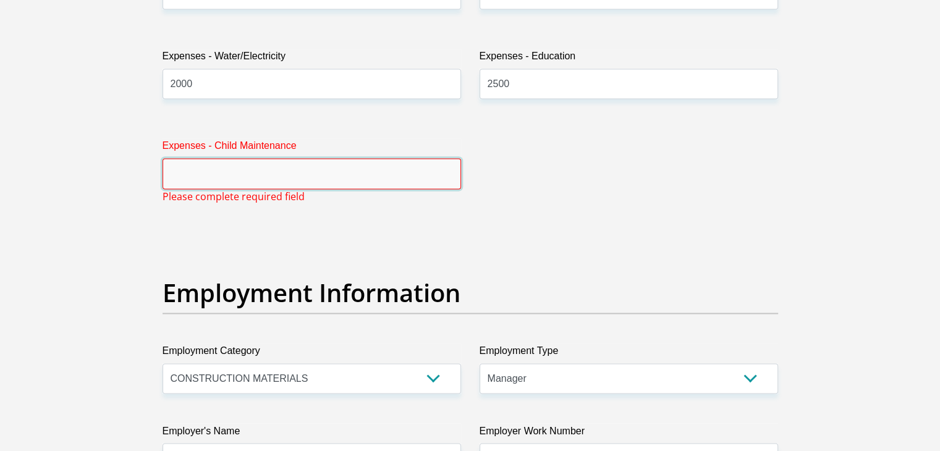
click at [263, 162] on input "Expenses - Child Maintenance" at bounding box center [312, 173] width 299 height 30
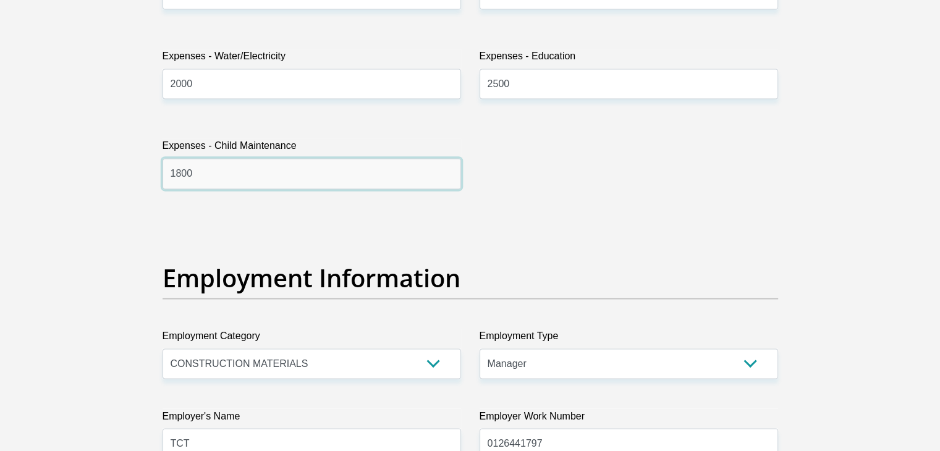
type input "1800"
click at [553, 218] on div "Title Mr Ms Mrs Dr Other First Name Tshepo Surname Malatji ID Number 8809145480…" at bounding box center [470, 243] width 634 height 4082
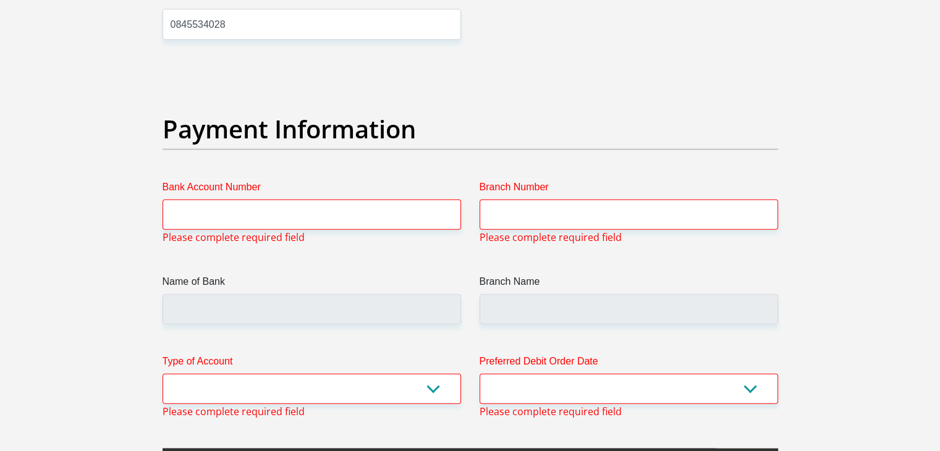
scroll to position [2764, 0]
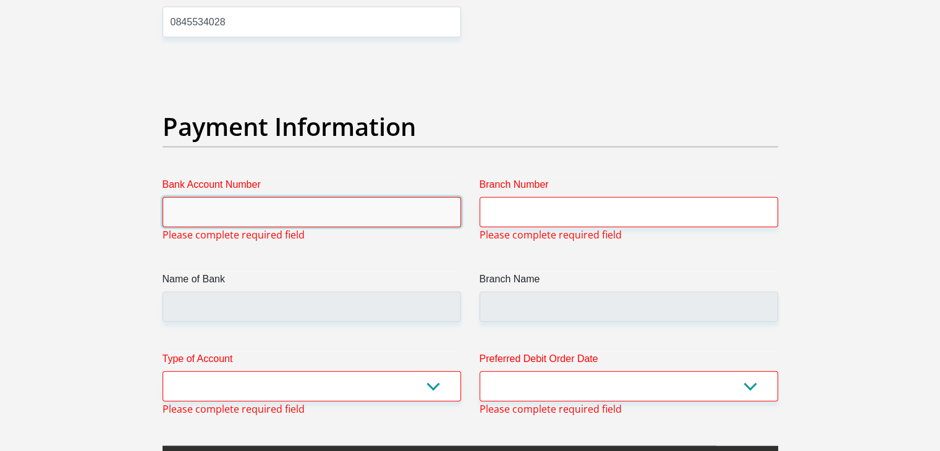
click at [309, 212] on input "Bank Account Number" at bounding box center [312, 212] width 299 height 30
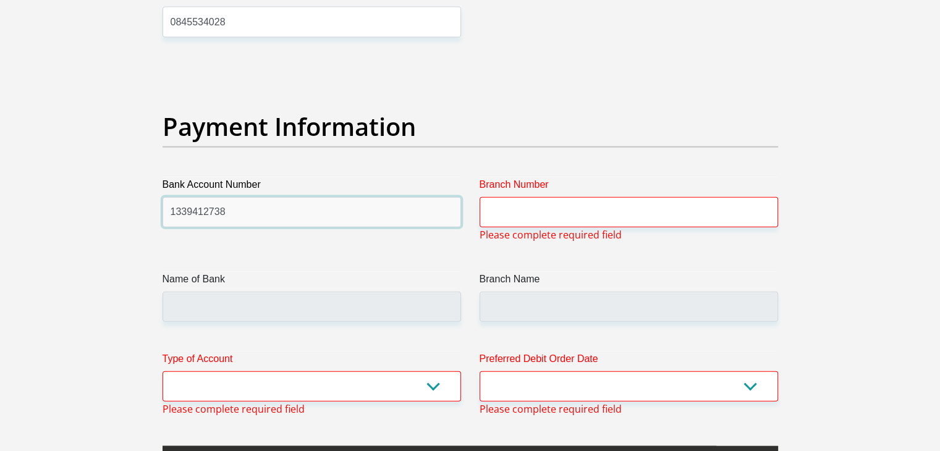
type input "1339412738"
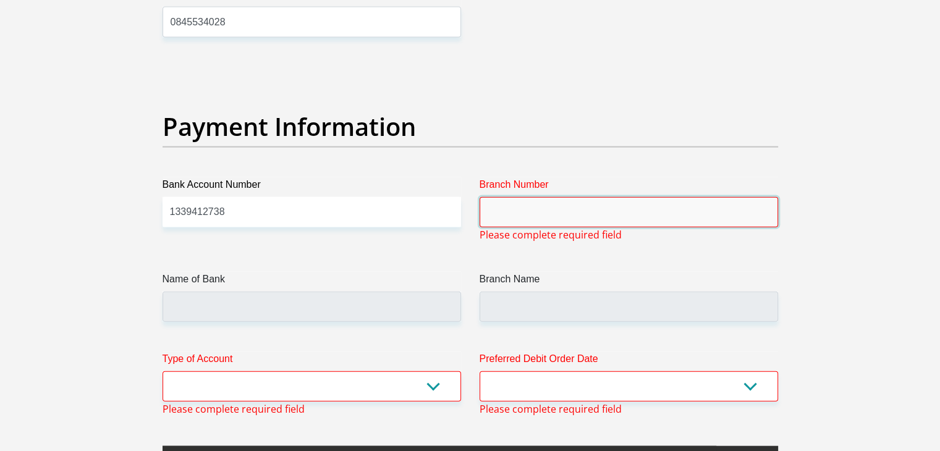
click at [523, 210] on input "Branch Number" at bounding box center [629, 212] width 299 height 30
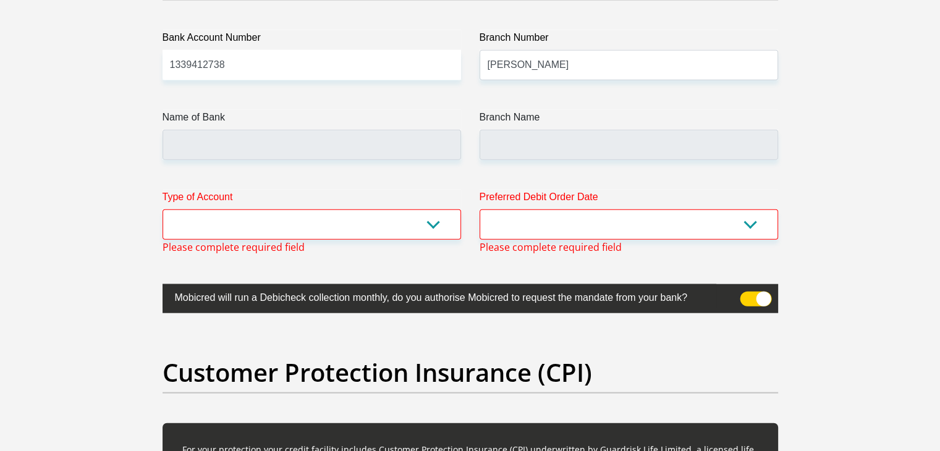
scroll to position [2903, 0]
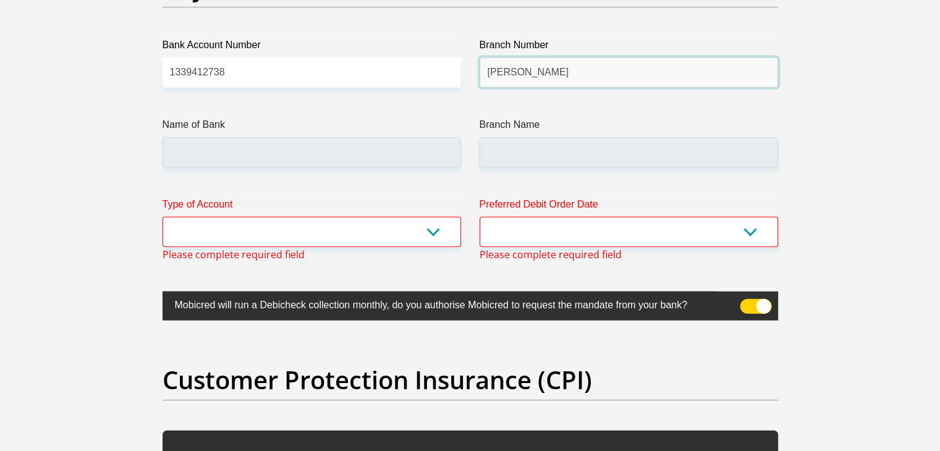
click at [530, 66] on input "johanne" at bounding box center [629, 72] width 299 height 30
type input "johannesburg"
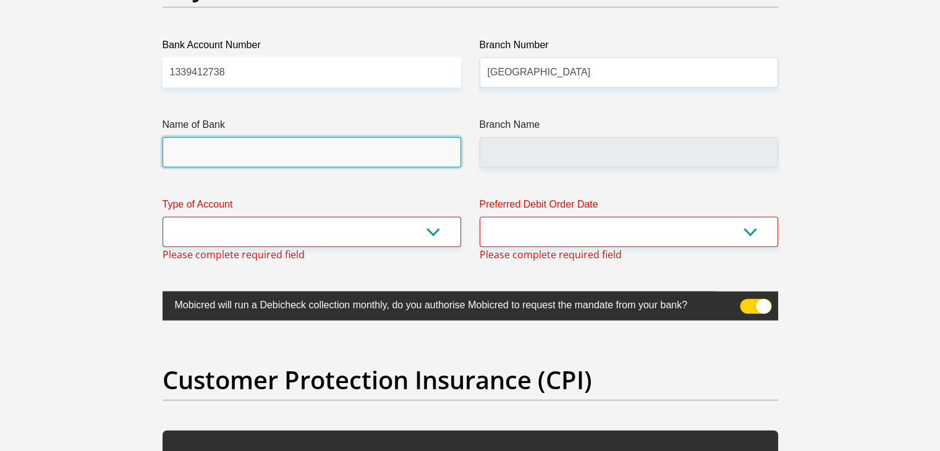
click at [253, 156] on input "Name of Bank" at bounding box center [312, 152] width 299 height 30
click at [200, 149] on input "Name of Bank" at bounding box center [312, 152] width 299 height 30
click at [200, 150] on input "Name of Bank" at bounding box center [312, 152] width 299 height 30
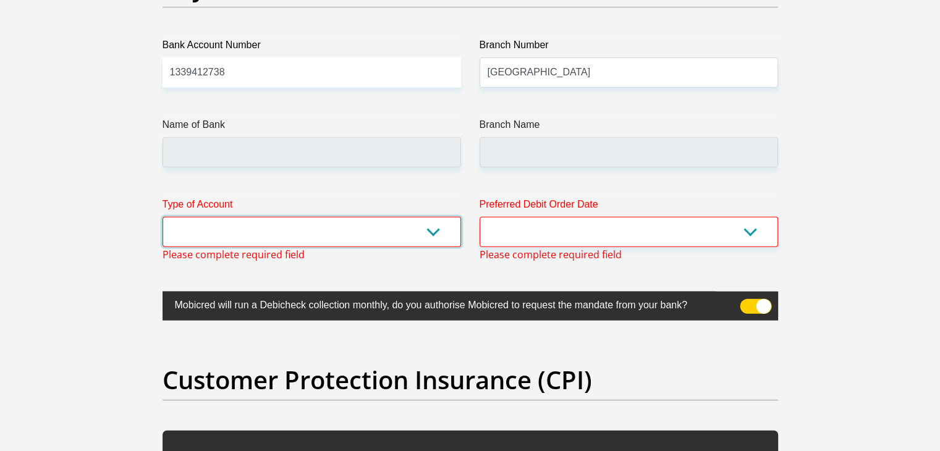
click at [428, 232] on select "Cheque Savings" at bounding box center [312, 232] width 299 height 30
select select "SAV"
click at [163, 217] on select "Cheque Savings" at bounding box center [312, 232] width 299 height 30
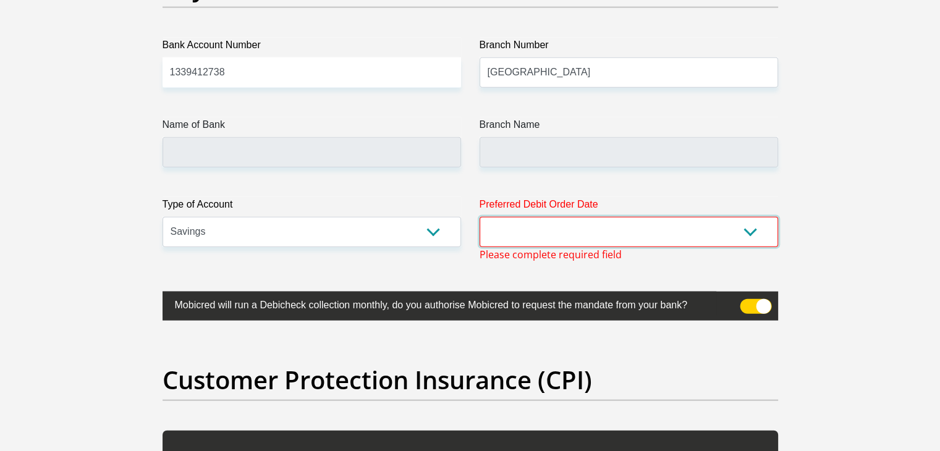
click at [759, 227] on select "1st 2nd 3rd 4th 5th 7th 18th 19th 20th 21st 22nd 23rd 24th 25th 26th 27th 28th …" at bounding box center [629, 232] width 299 height 30
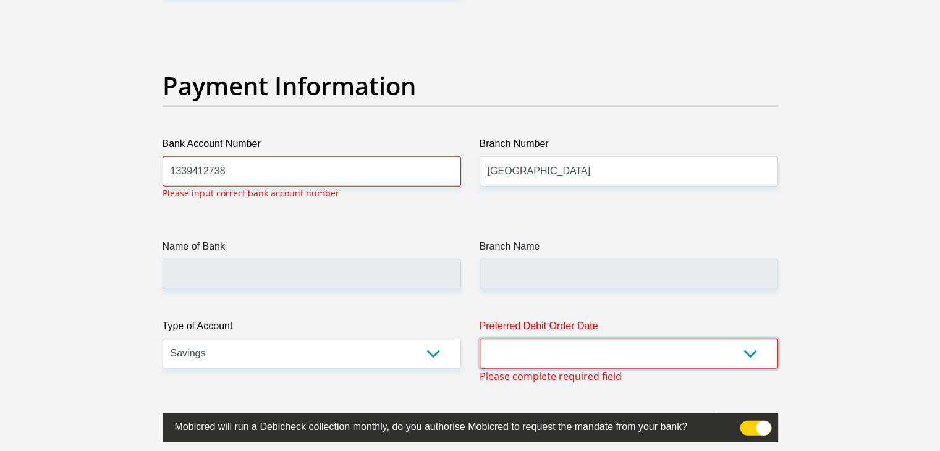
scroll to position [2804, 0]
select select "20"
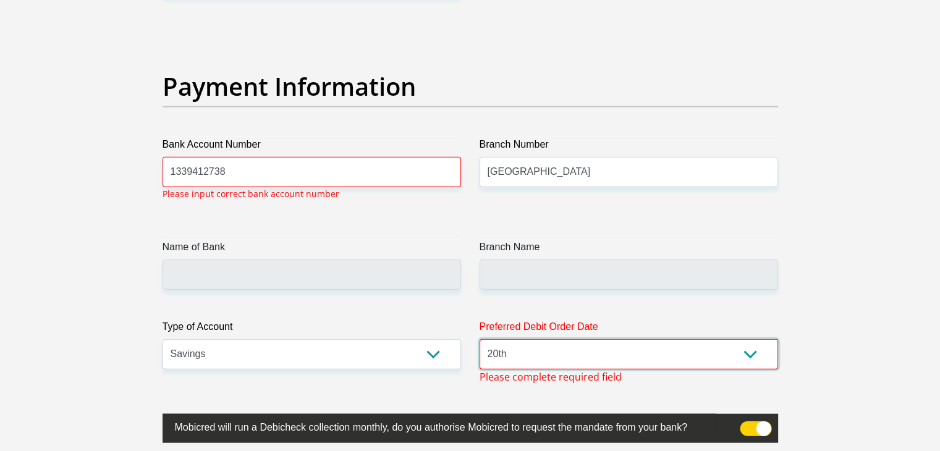
click at [480, 339] on select "1st 2nd 3rd 4th 5th 7th 18th 19th 20th 21st 22nd 23rd 24th 25th 26th 27th 28th …" at bounding box center [629, 354] width 299 height 30
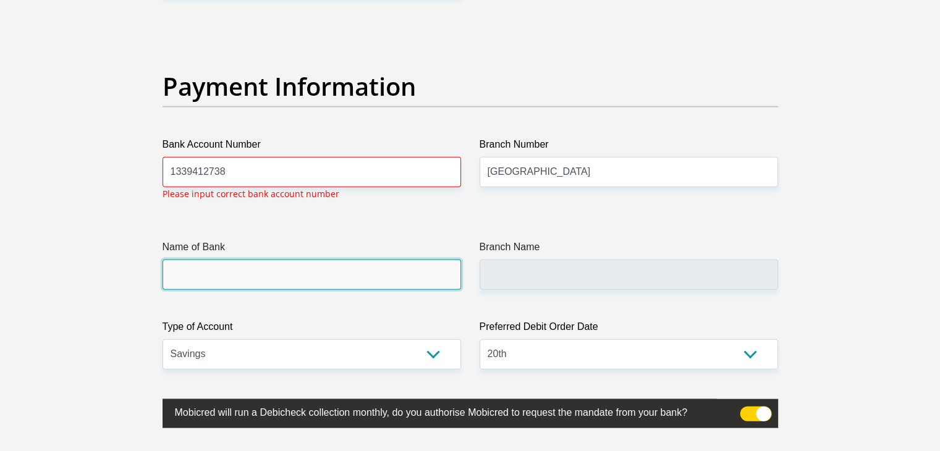
click at [281, 268] on input "Name of Bank" at bounding box center [312, 275] width 299 height 30
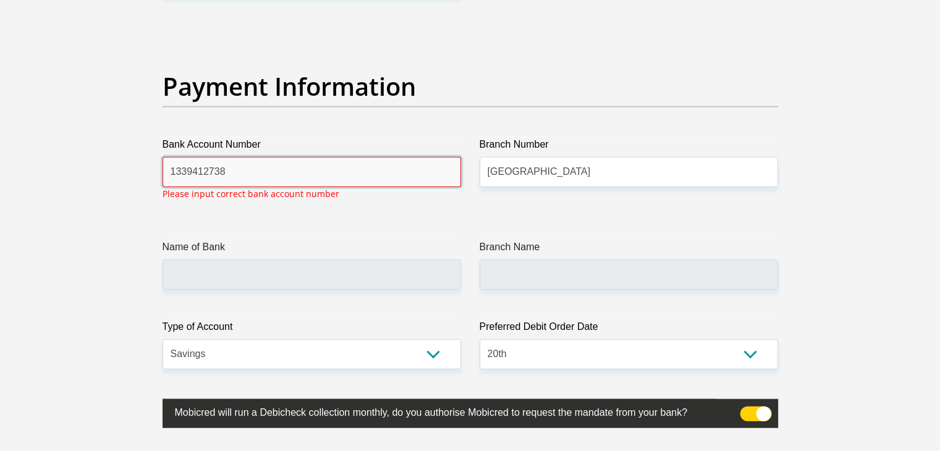
click at [252, 171] on input "1339412738" at bounding box center [312, 172] width 299 height 30
type input "1"
type input "1339412738"
click at [252, 171] on input "1339412738" at bounding box center [312, 172] width 299 height 30
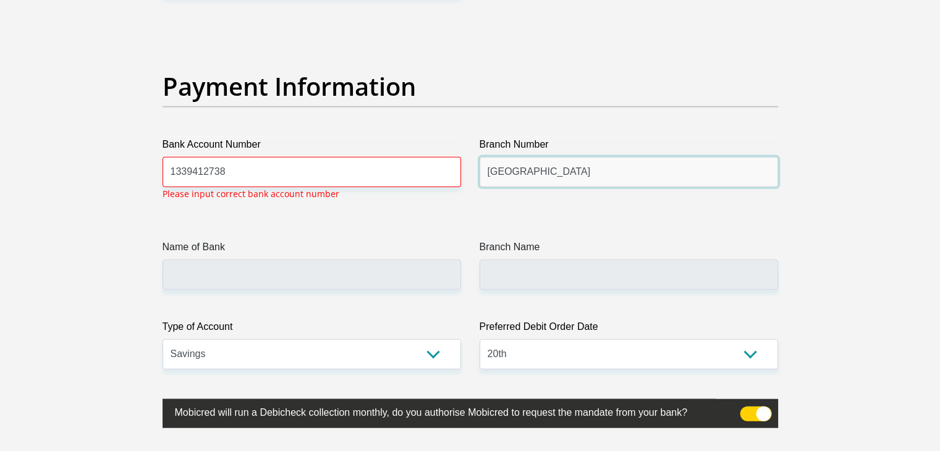
click at [517, 172] on input "johannesburg" at bounding box center [629, 172] width 299 height 30
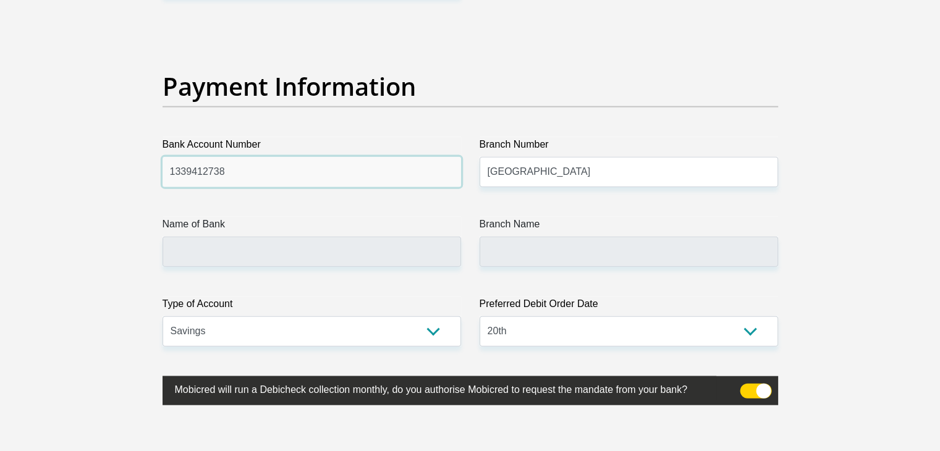
click at [241, 166] on input "1339412738" at bounding box center [312, 172] width 299 height 30
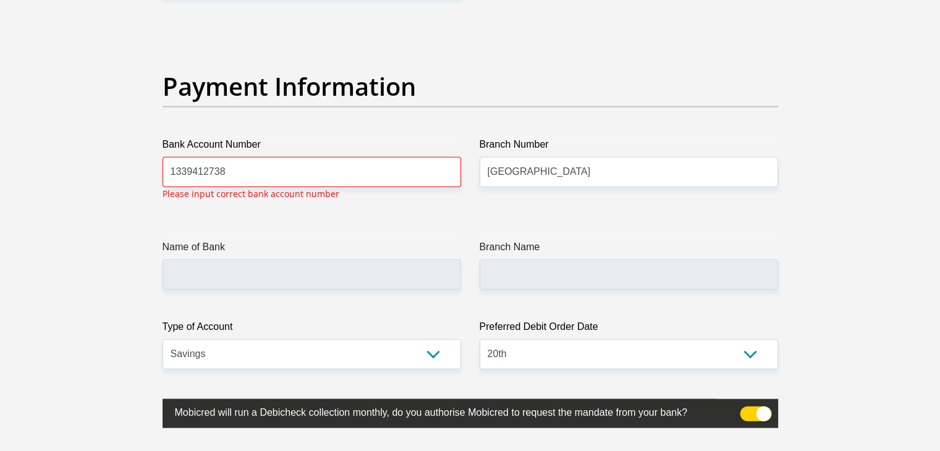
click at [561, 171] on input "johannesburg" at bounding box center [629, 172] width 299 height 30
type input "j"
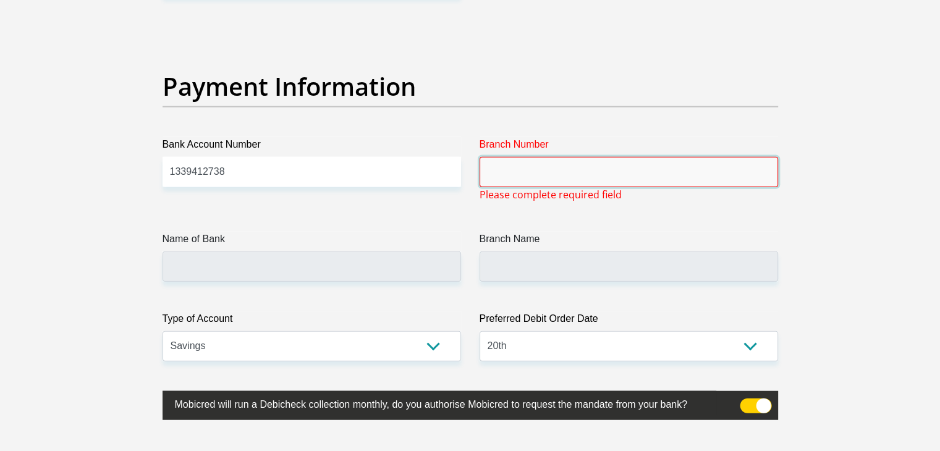
click at [503, 171] on input "Branch Number" at bounding box center [629, 172] width 299 height 30
paste input "470010"
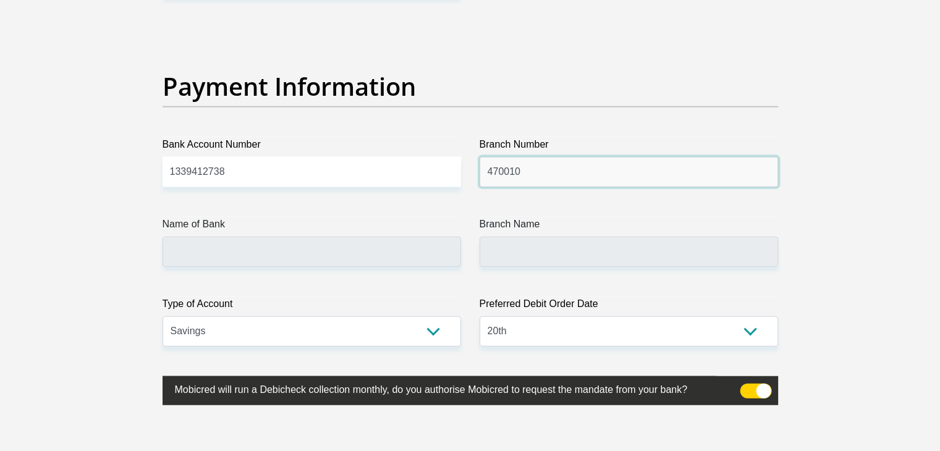
type input "470010"
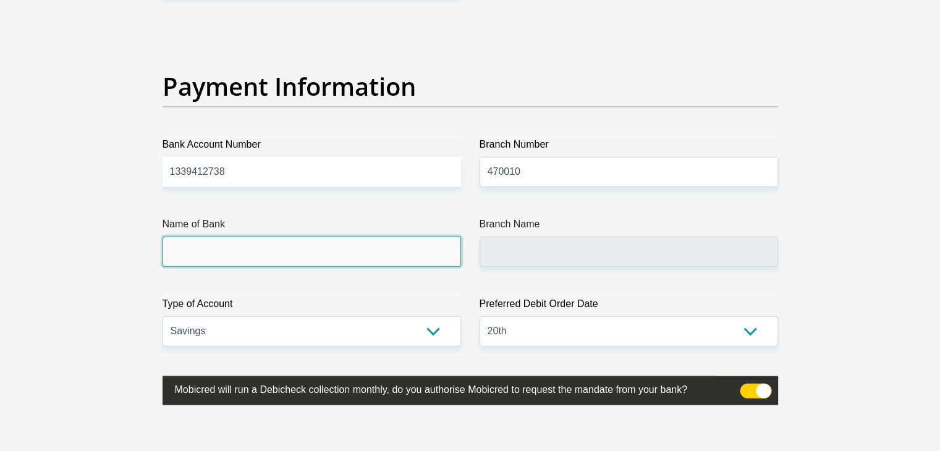
click at [287, 245] on input "Name of Bank" at bounding box center [312, 252] width 299 height 30
type input "CAPITEC BANK LIMITED"
type input "CAPITEC BANK CPC"
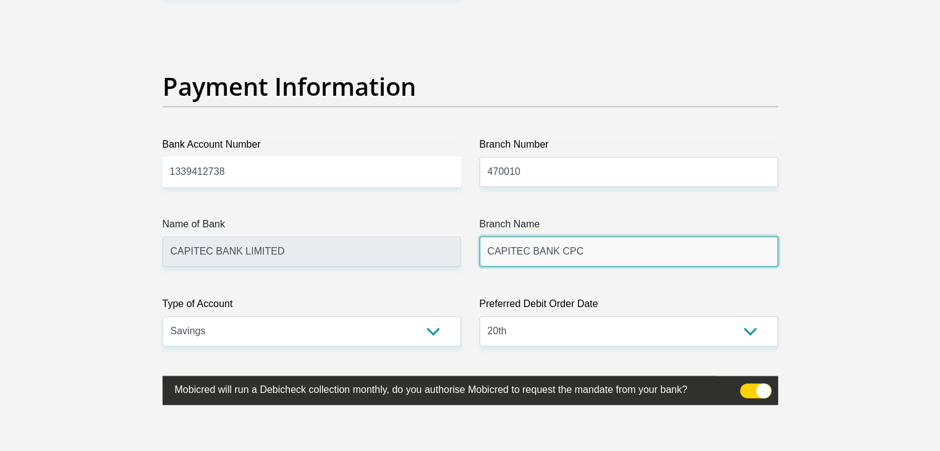
click at [578, 253] on input "CAPITEC BANK CPC" at bounding box center [629, 252] width 299 height 30
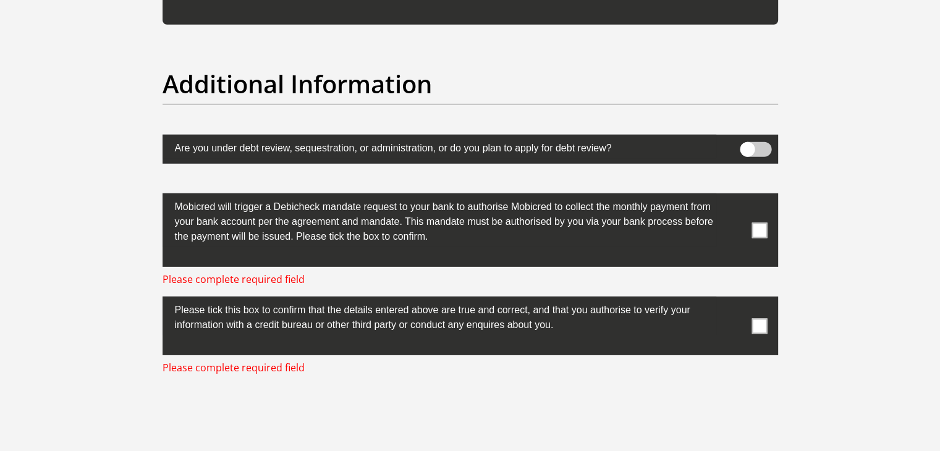
scroll to position [3816, 0]
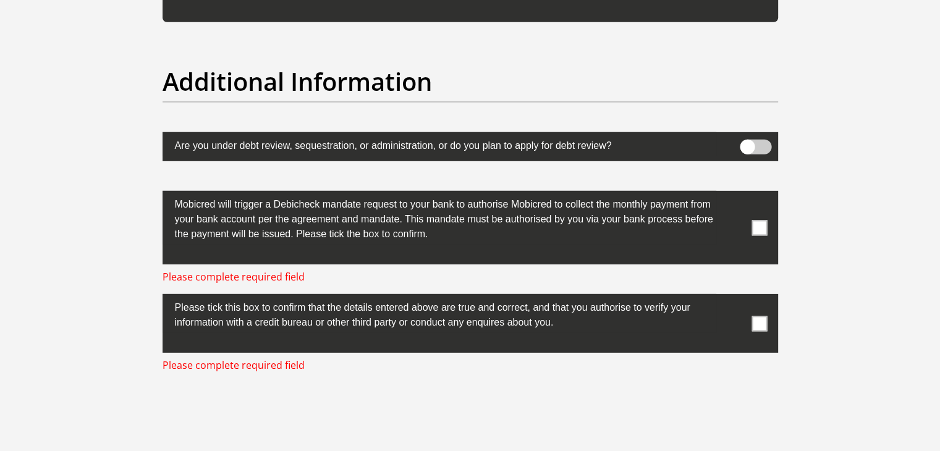
click at [760, 227] on span at bounding box center [759, 227] width 15 height 15
click at [735, 194] on input "checkbox" at bounding box center [735, 194] width 0 height 0
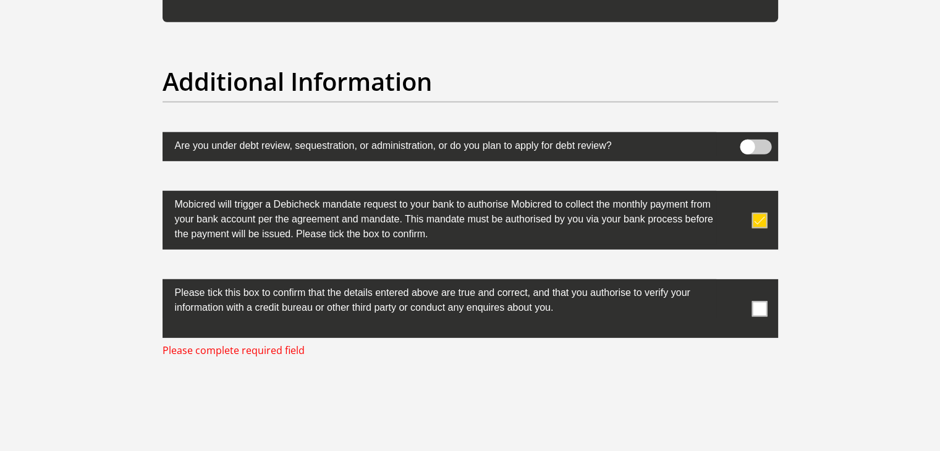
click at [762, 308] on span at bounding box center [759, 308] width 15 height 15
click at [735, 283] on input "checkbox" at bounding box center [735, 283] width 0 height 0
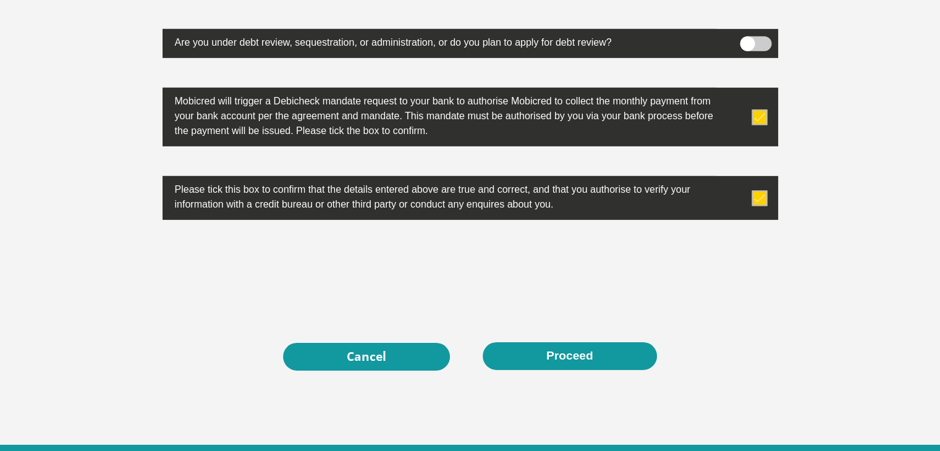
scroll to position [3921, 0]
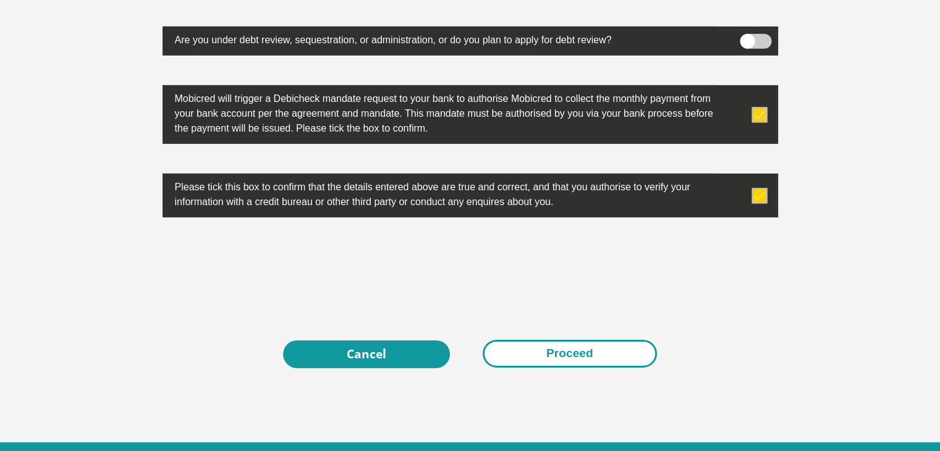
click at [559, 351] on button "Proceed" at bounding box center [570, 354] width 174 height 28
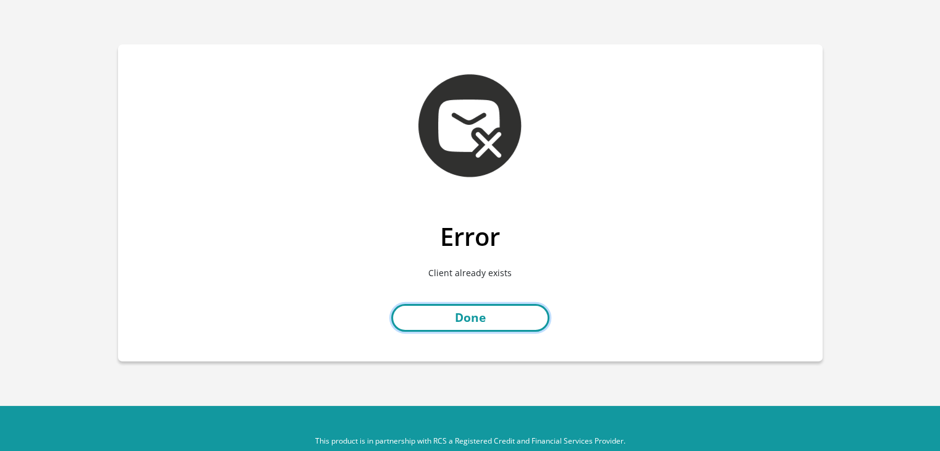
click at [482, 315] on link "Done" at bounding box center [470, 318] width 158 height 28
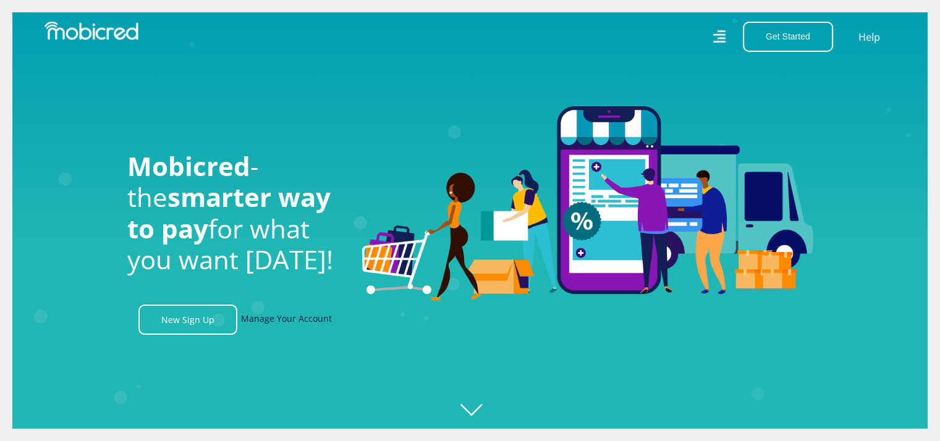
scroll to position [0, 2290]
click at [262, 321] on link "Manage Your Account" at bounding box center [286, 320] width 91 height 30
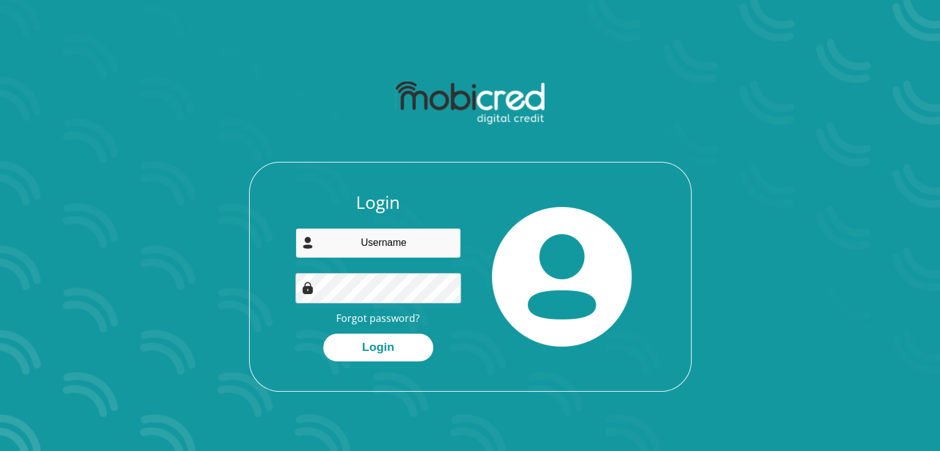
click at [358, 248] on input "email" at bounding box center [379, 243] width 166 height 30
type input "matshepana@gmail.com"
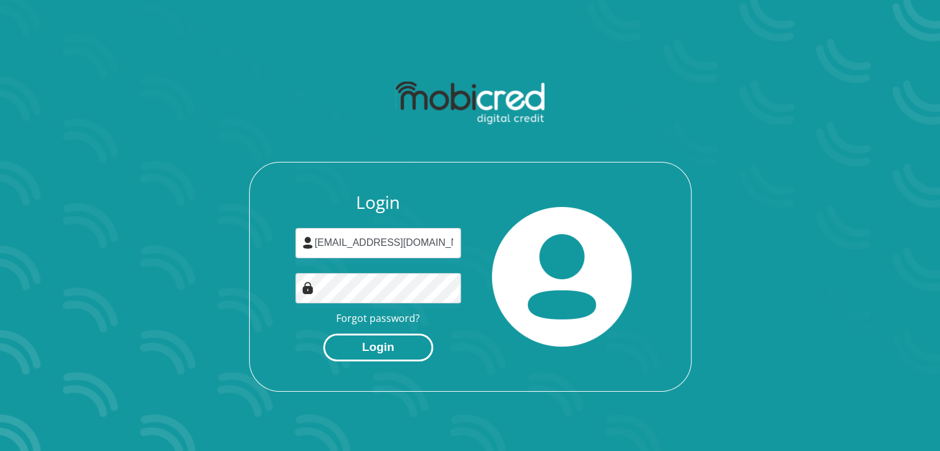
click at [383, 348] on button "Login" at bounding box center [378, 348] width 110 height 28
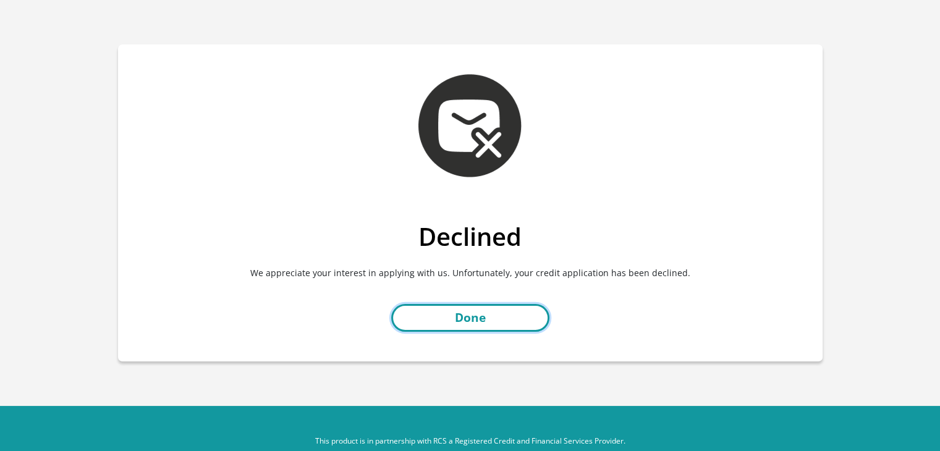
click at [467, 318] on link "Done" at bounding box center [470, 318] width 158 height 28
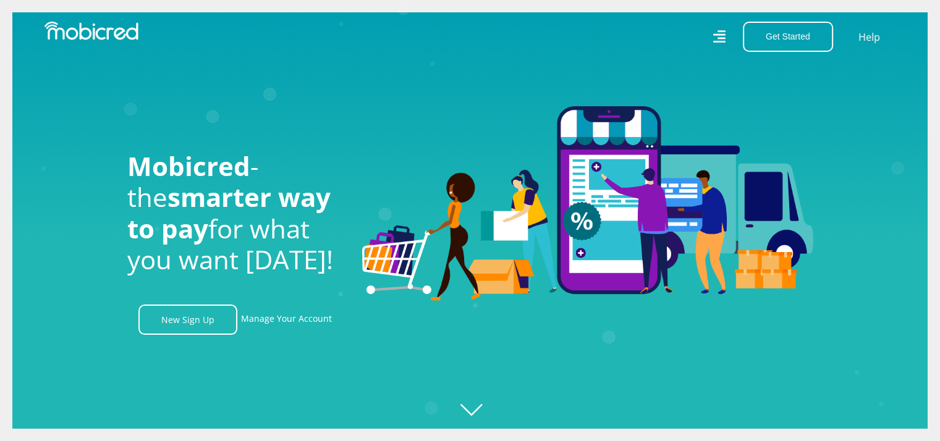
scroll to position [0, 2290]
